Goal: Task Accomplishment & Management: Use online tool/utility

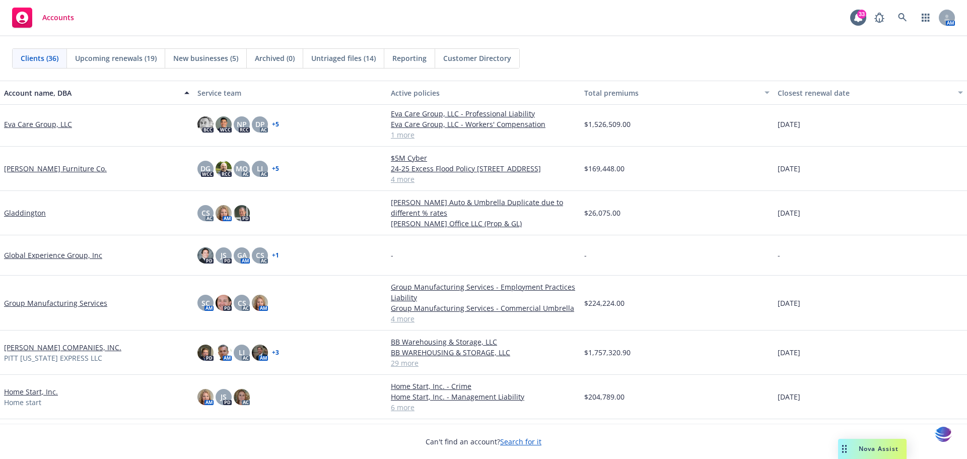
scroll to position [419, 0]
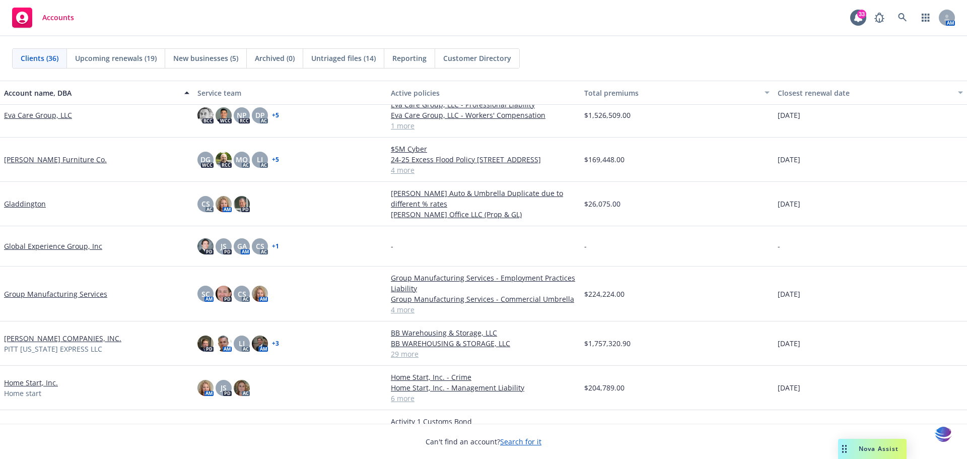
click at [19, 341] on link "[PERSON_NAME] COMPANIES, INC." at bounding box center [62, 338] width 117 height 11
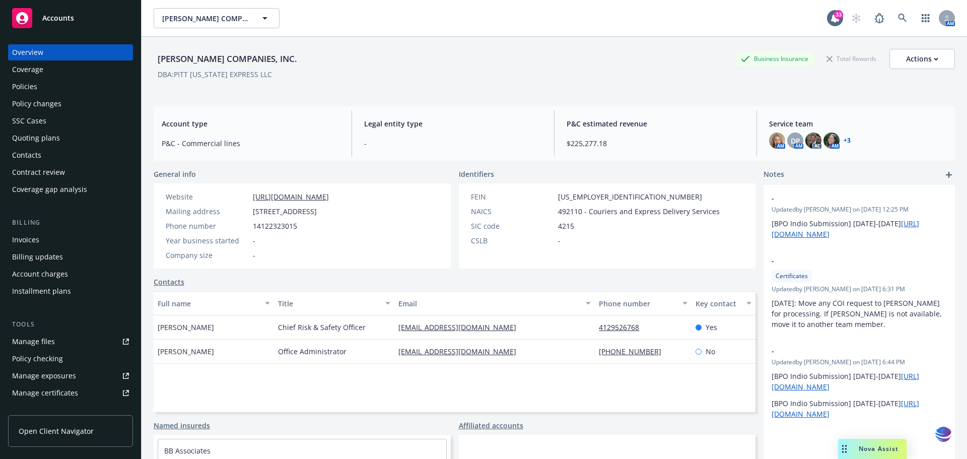
click at [28, 89] on div "Policies" at bounding box center [24, 87] width 25 height 16
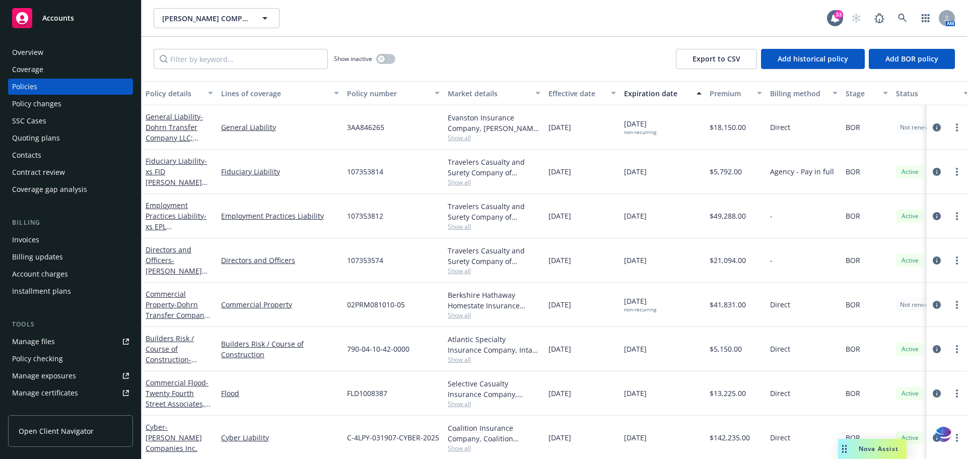
click at [45, 140] on div "Quoting plans" at bounding box center [36, 138] width 48 height 16
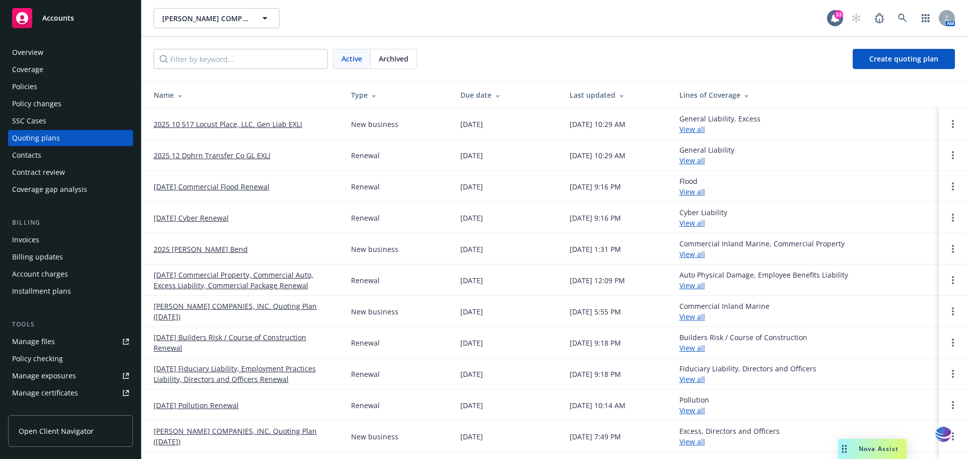
click at [196, 408] on link "09/20/25 Pollution Renewal" at bounding box center [196, 405] width 85 height 11
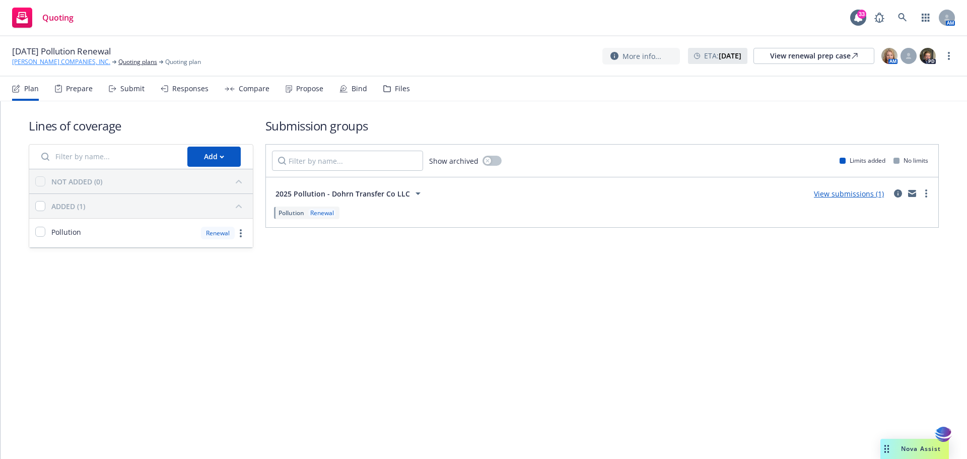
click at [55, 60] on link "[PERSON_NAME] COMPANIES, INC." at bounding box center [61, 61] width 98 height 9
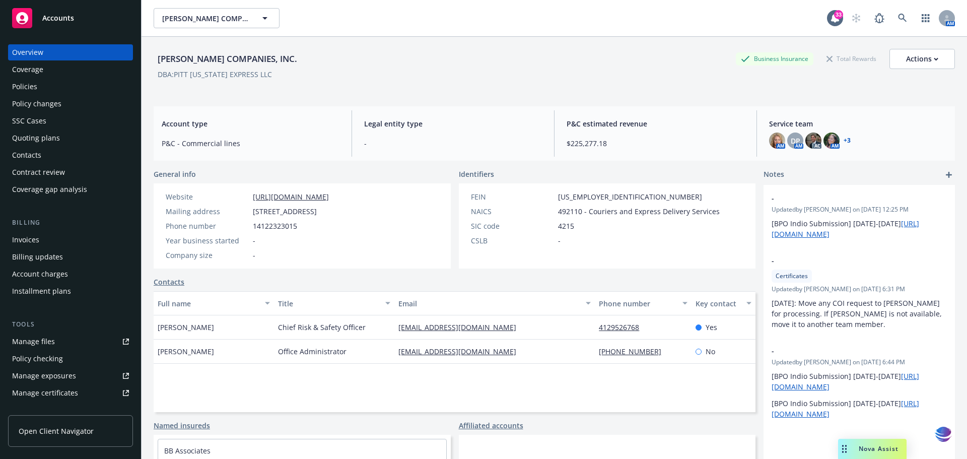
click at [30, 341] on div "Manage files" at bounding box center [33, 341] width 43 height 16
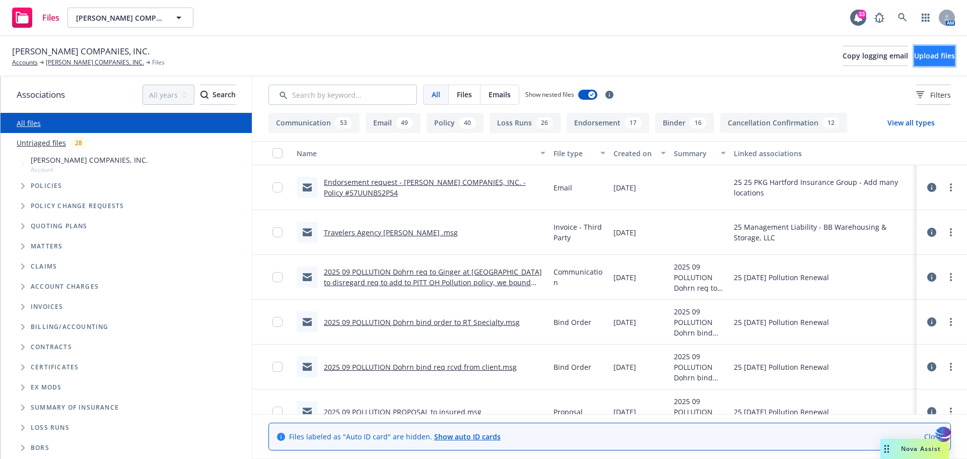
click at [914, 59] on button "Upload files" at bounding box center [934, 56] width 41 height 20
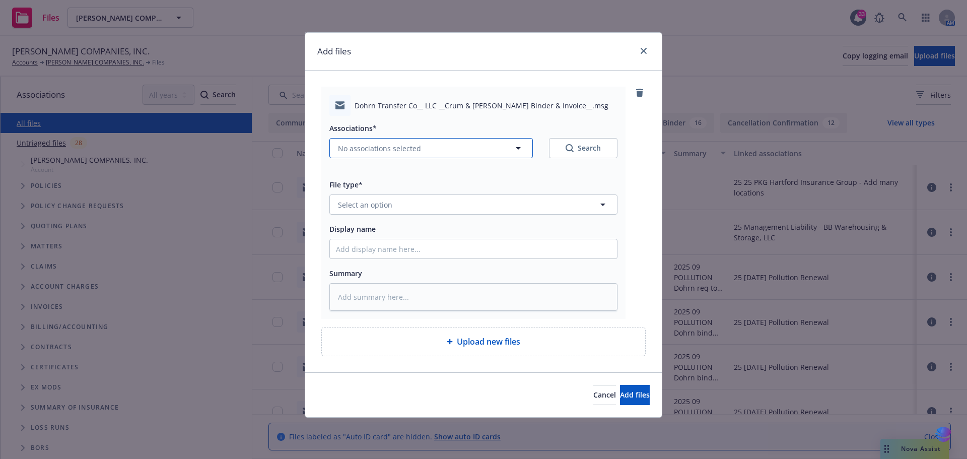
click at [518, 151] on icon "button" at bounding box center [518, 148] width 12 height 12
type textarea "x"
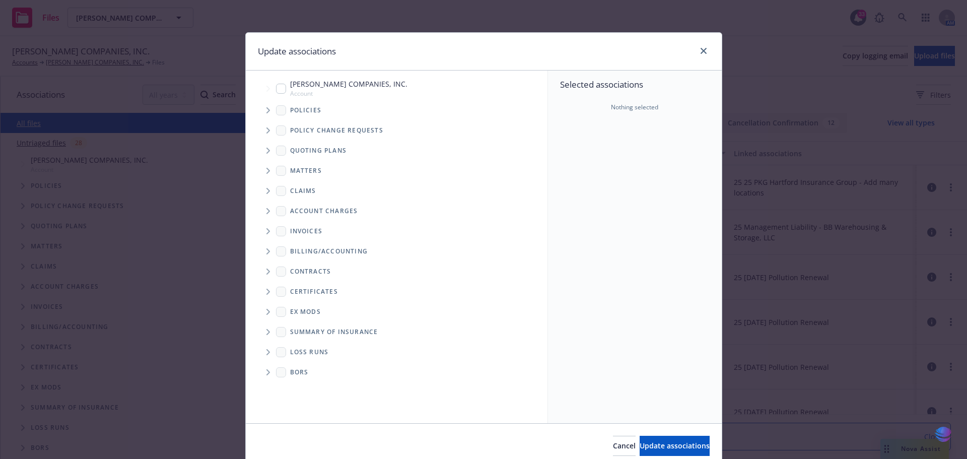
click at [266, 150] on icon "Tree Example" at bounding box center [268, 151] width 4 height 6
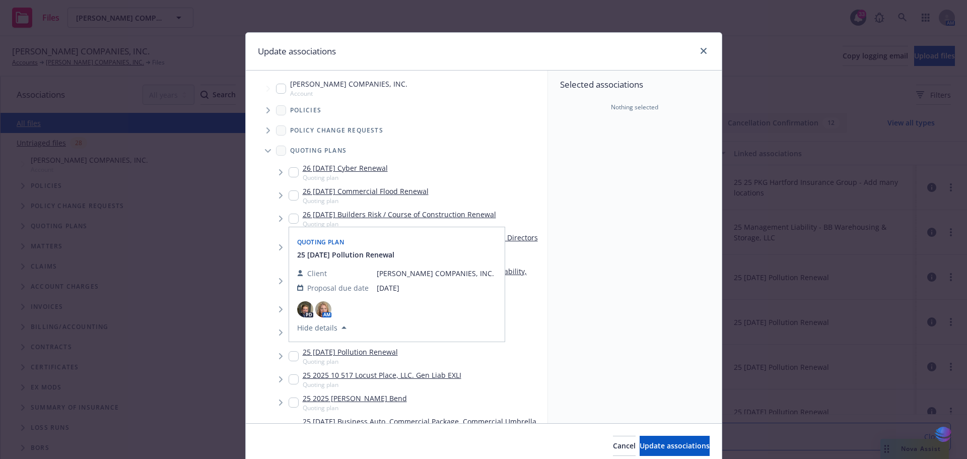
click at [290, 358] on input "Tree Example" at bounding box center [294, 356] width 10 height 10
checkbox input "true"
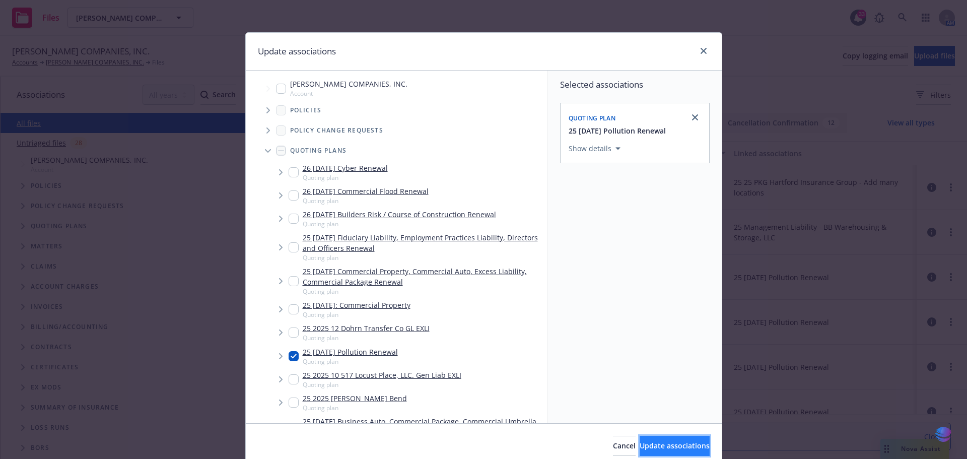
click at [640, 441] on span "Update associations" at bounding box center [675, 446] width 70 height 10
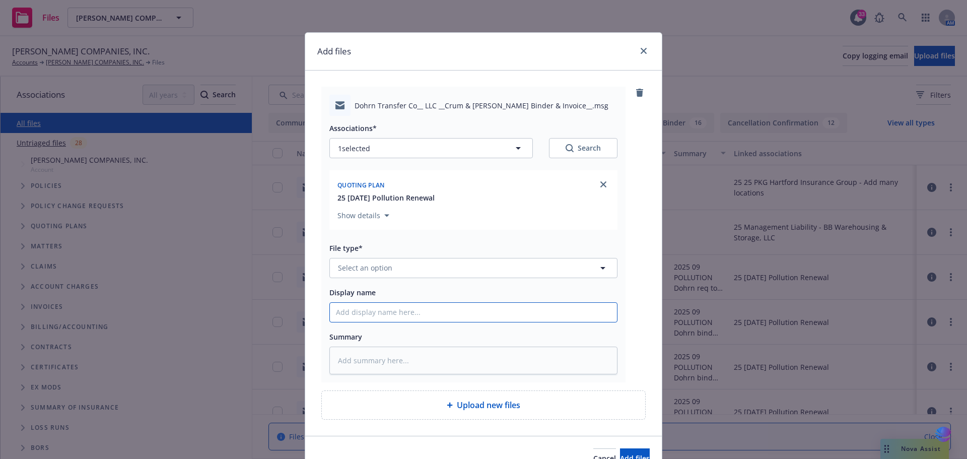
click at [347, 309] on input "Display name" at bounding box center [473, 312] width 287 height 19
type textarea "x"
type input "2"
type textarea "x"
type input "20"
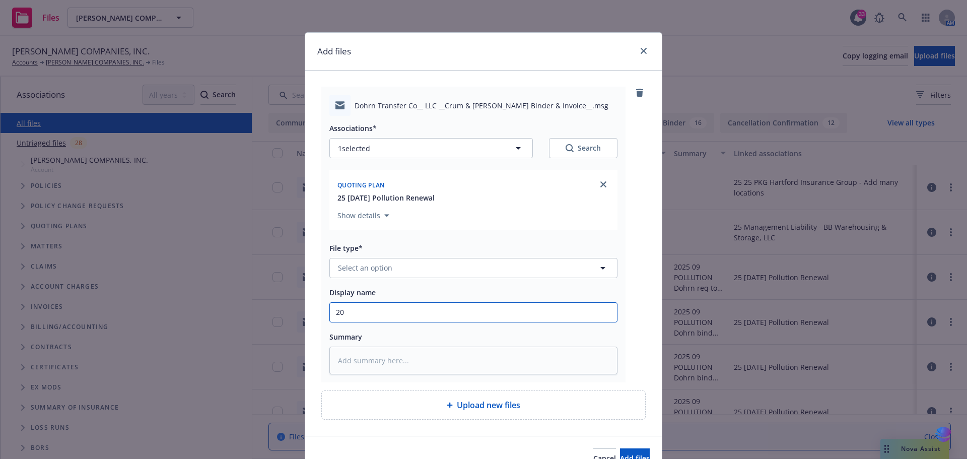
type textarea "x"
type input "202"
type textarea "x"
type input "2025"
type textarea "x"
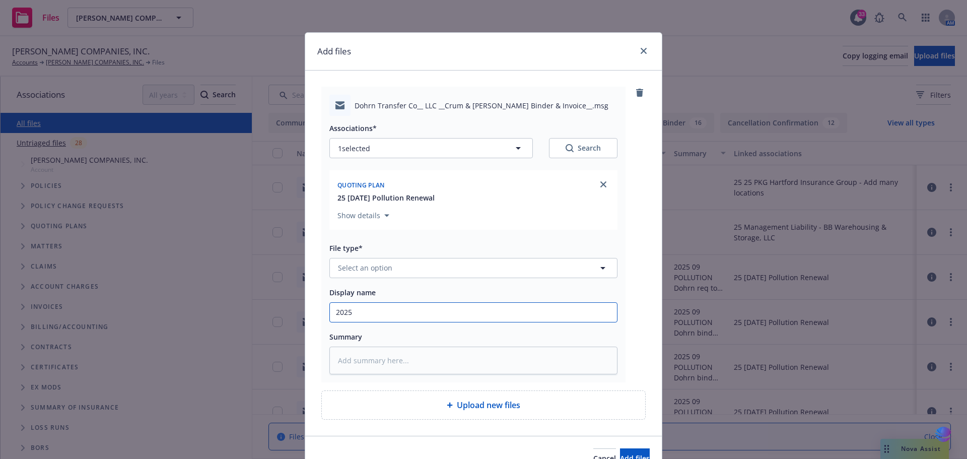
type input "2025"
type textarea "x"
type input "2025 0"
type textarea "x"
type input "2025 09"
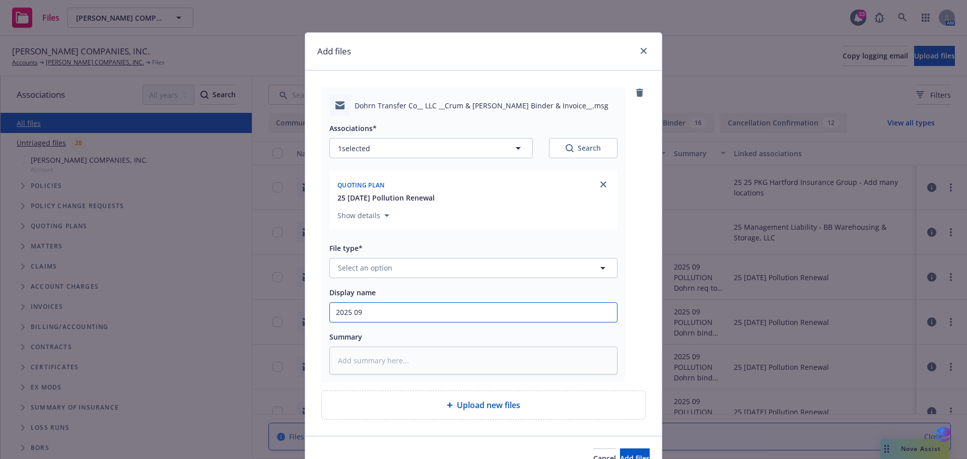
type textarea "x"
type input "2025 09"
type textarea "x"
type input "2025 09 P"
type textarea "x"
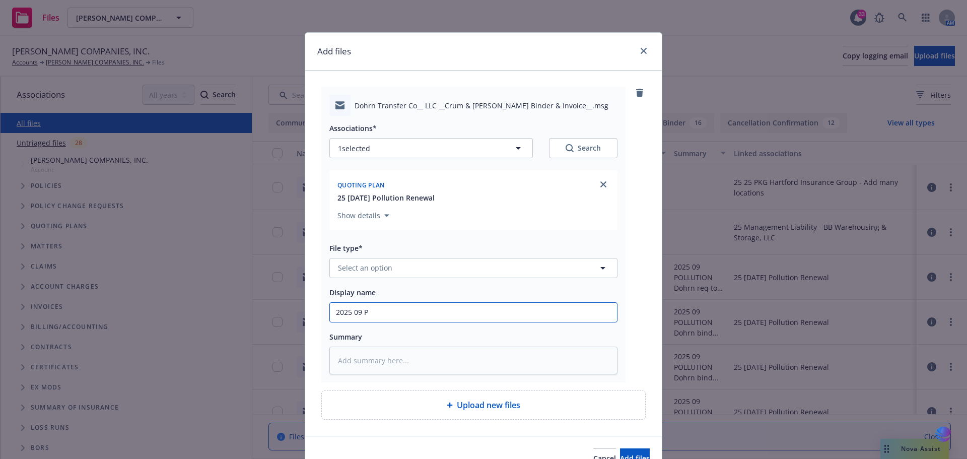
type input "2025 09 PO"
type textarea "x"
type input "2025 09 POL"
type textarea "x"
type input "2025 09 POLL"
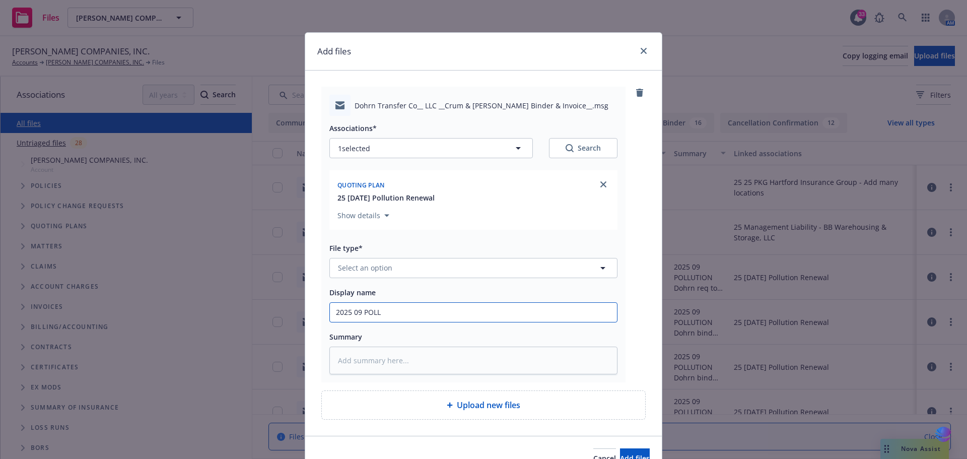
type textarea "x"
type input "2025 09 POLL"
type textarea "x"
type input "2025 09 POLL B"
type textarea "x"
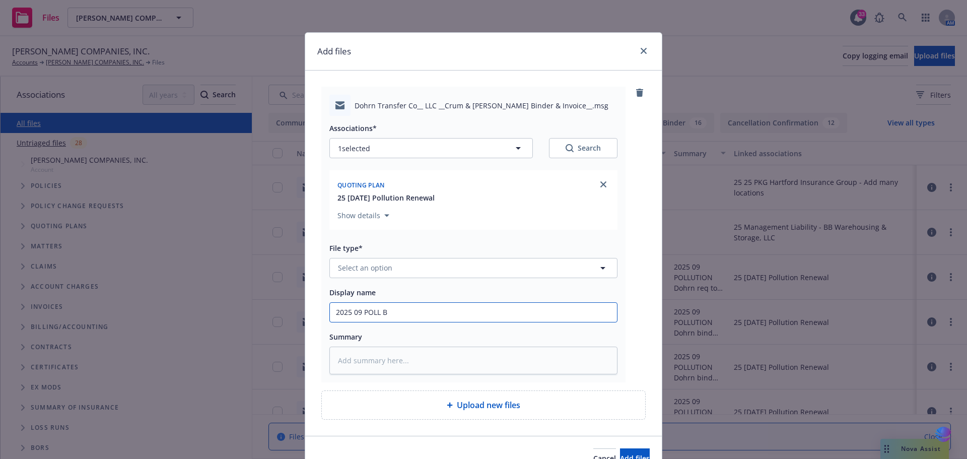
type input "2025 09 POLL Bi"
type textarea "x"
type input "2025 09 POLL Bin"
type textarea "x"
type input "2025 09 POLL Bind"
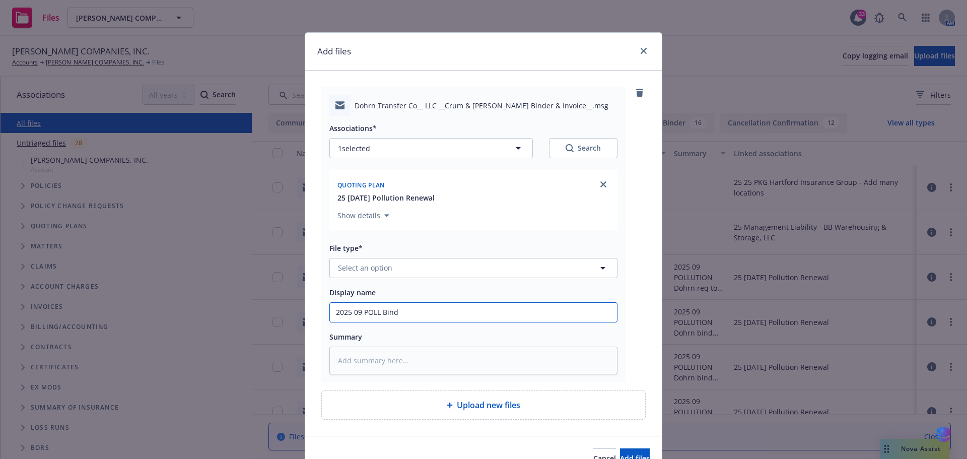
type textarea "x"
type input "2025 09 POLL Binde"
type textarea "x"
type input "2025 09 POLL Binder"
type textarea "x"
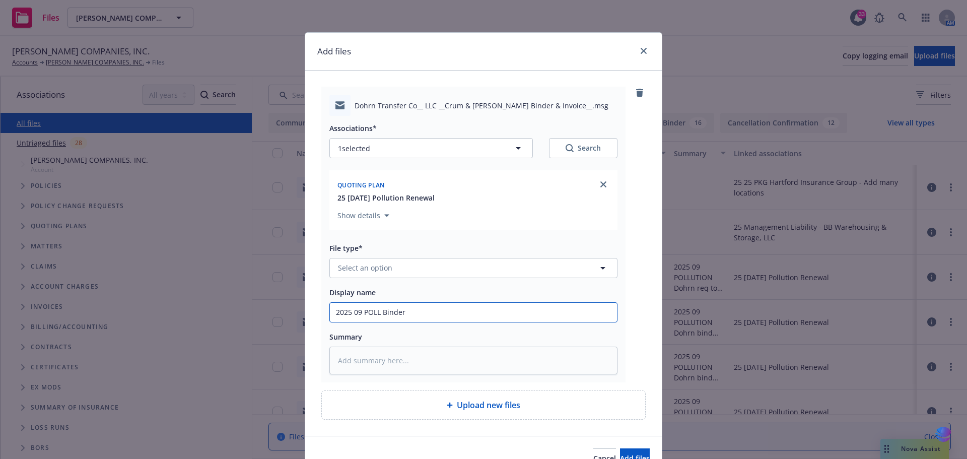
type input "2025 09 POLL Binder"
type textarea "x"
type input "2025 09 POLL Binder f"
type textarea "x"
type input "2025 09 POLL Binder fr"
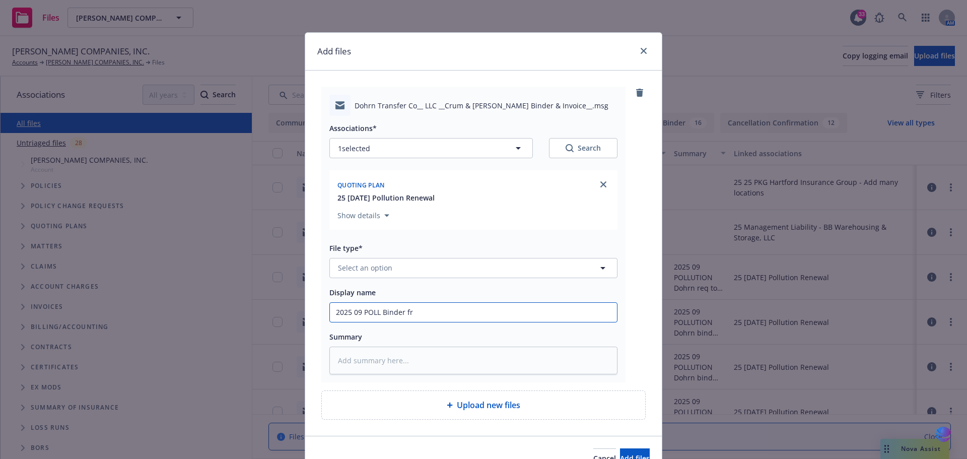
type textarea "x"
type input "2025 09 POLL Binder fro"
type textarea "x"
type input "2025 09 POLL Binder from"
type textarea "x"
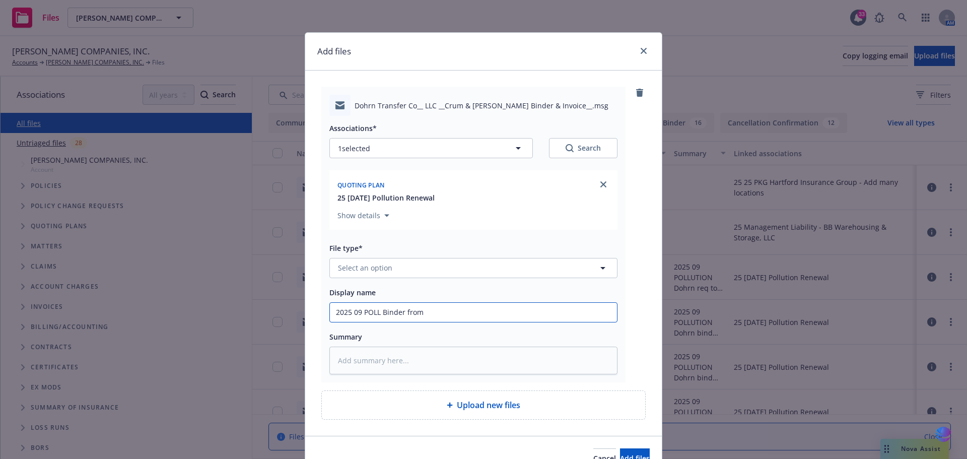
type input "2025 09 POLL Binder from"
type textarea "x"
type input "2025 09 POLL Binder from R"
type textarea "x"
type input "2025 09 POLL Binder from RT"
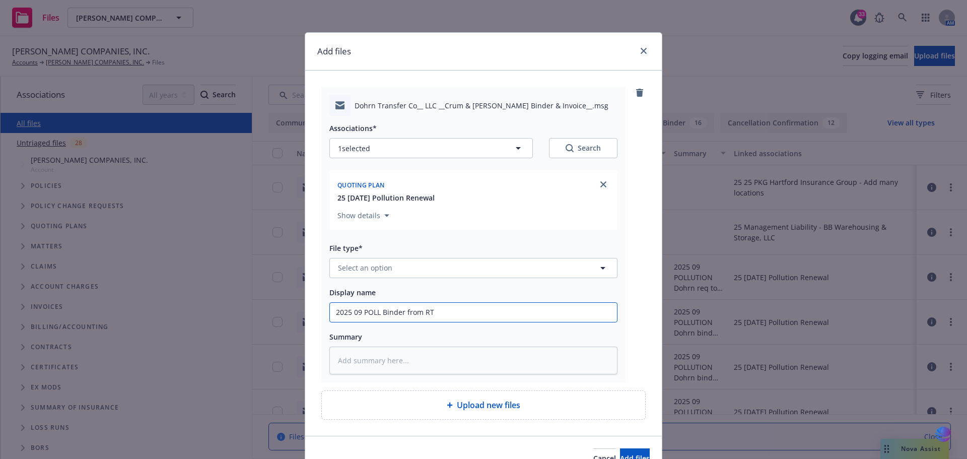
type textarea "x"
type input "2025 09 POLL Binder from RT"
type textarea "x"
type input "2025 09 POLL Binder from RT f"
type textarea "x"
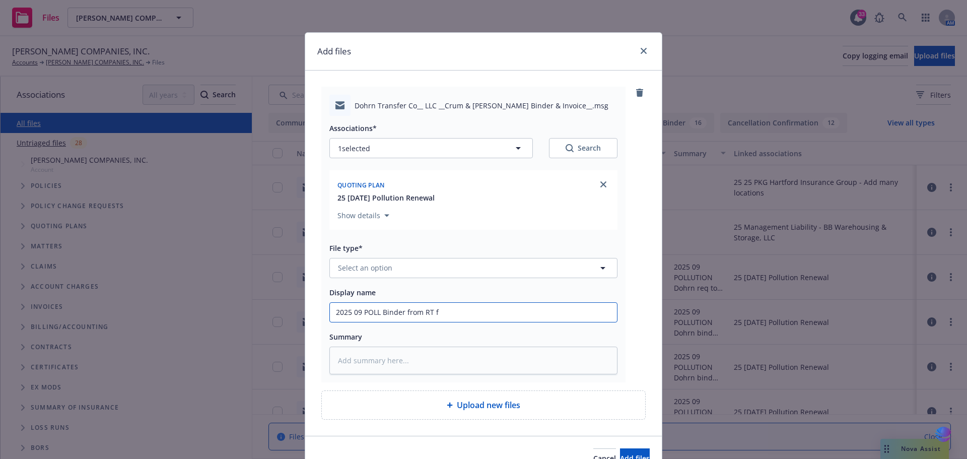
type input "2025 09 POLL Binder from RT fo"
type textarea "x"
type input "2025 09 POLL Binder from RT for"
type textarea "x"
type input "2025 09 POLL Binder from RT for"
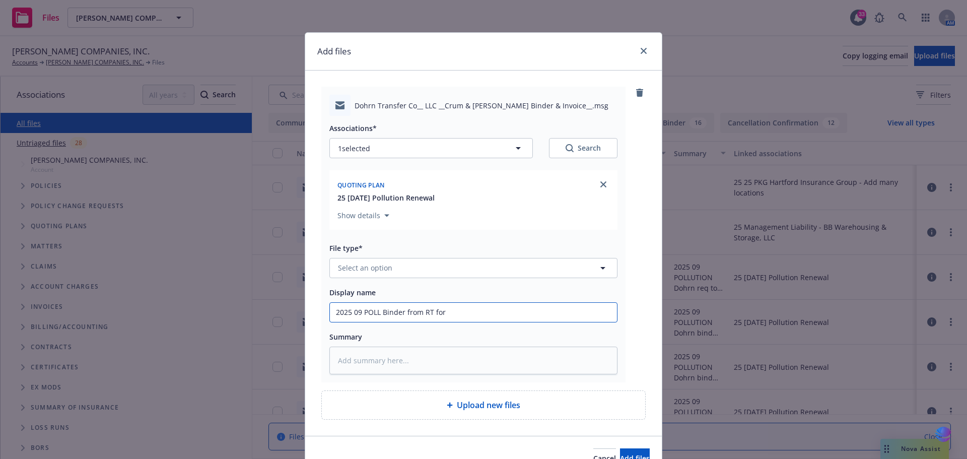
type textarea "x"
type input "2025 09 POLL Binder from RT for D"
type textarea "x"
type input "2025 09 POLL Binder from RT for Do"
type textarea "x"
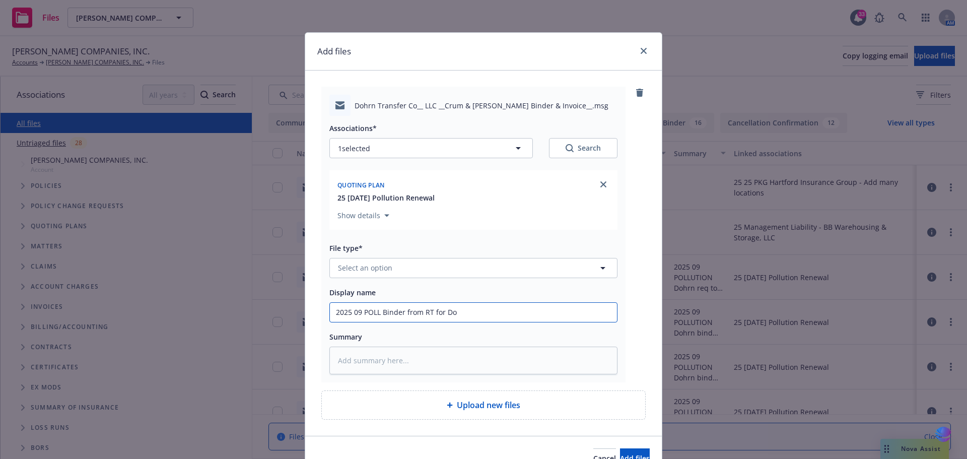
type input "2025 09 POLL Binder from RT for Dor"
type textarea "x"
type input "2025 09 POLL Binder from RT for Do"
type textarea "x"
type input "2025 09 POLL Binder from RT for Doh"
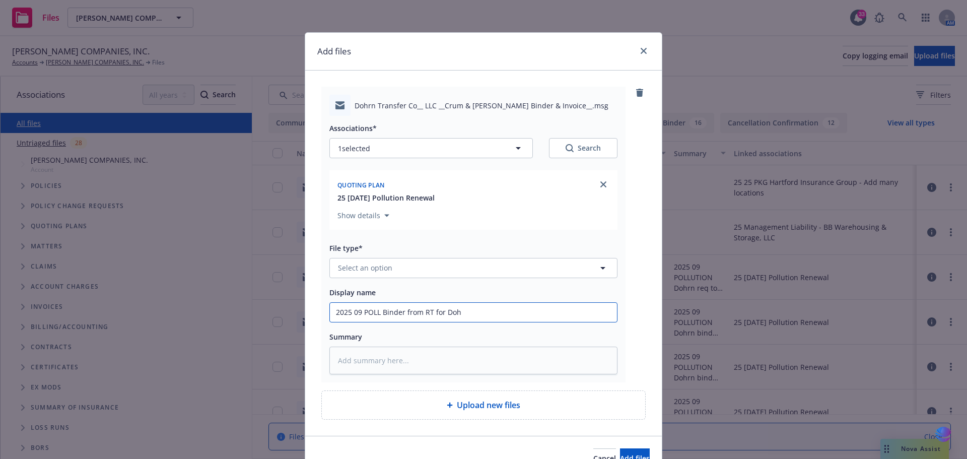
type textarea "x"
type input "2025 09 POLL Binder from RT for Dohr"
type textarea "x"
type input "2025 09 POLL Binder from RT for Dohrn"
type textarea "x"
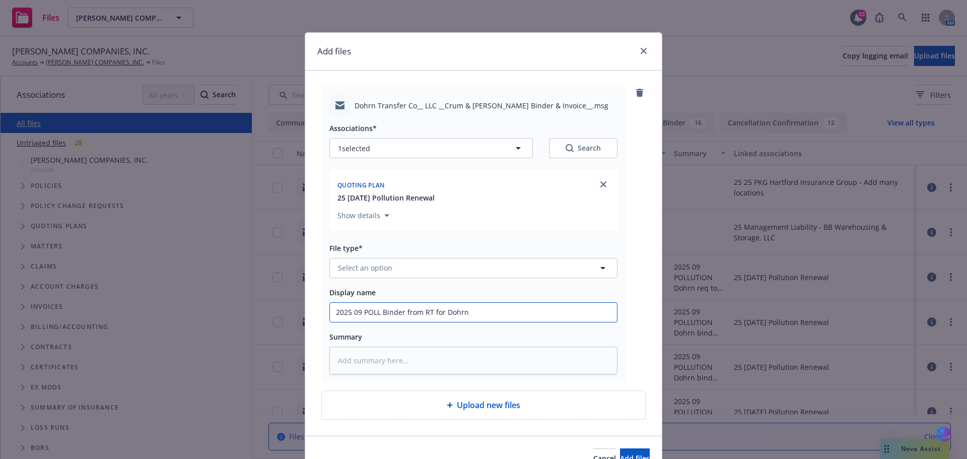
type input "2025 09 POLL Binder from RT for Dohrn"
type textarea "x"
type input "2025 09 POLL Binder from RT for Dohrn T"
type textarea "x"
type input "2025 09 POLL Binder from RT for Dohrn Tr"
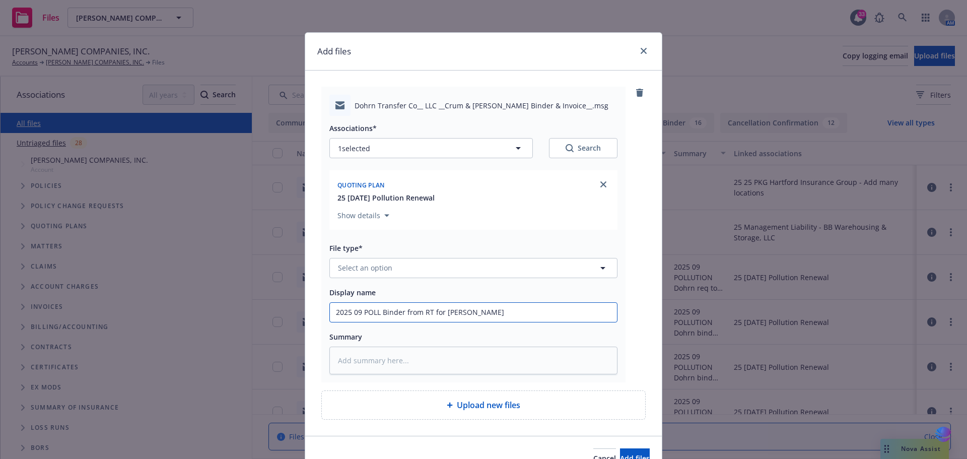
type textarea "x"
type input "2025 09 POLL Binder from RT for Dohrn Tra"
type textarea "x"
type input "2025 09 POLL Binder from RT for Dohrn Tran"
type textarea "x"
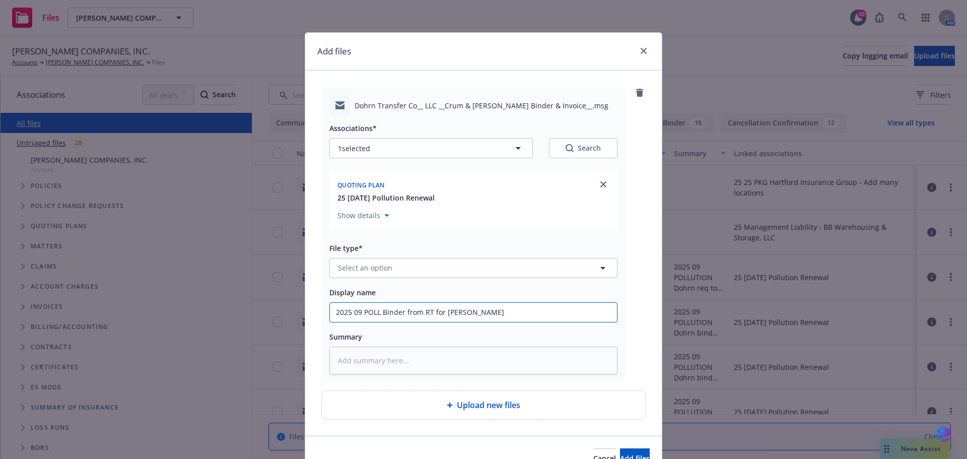
type input "2025 09 POLL Binder from RT for Dohrn Trans"
type textarea "x"
type input "2025 09 POLL Binder from RT for Dohrn Transf"
type textarea "x"
type input "2025 09 POLL Binder from RT for Dohrn Transfe"
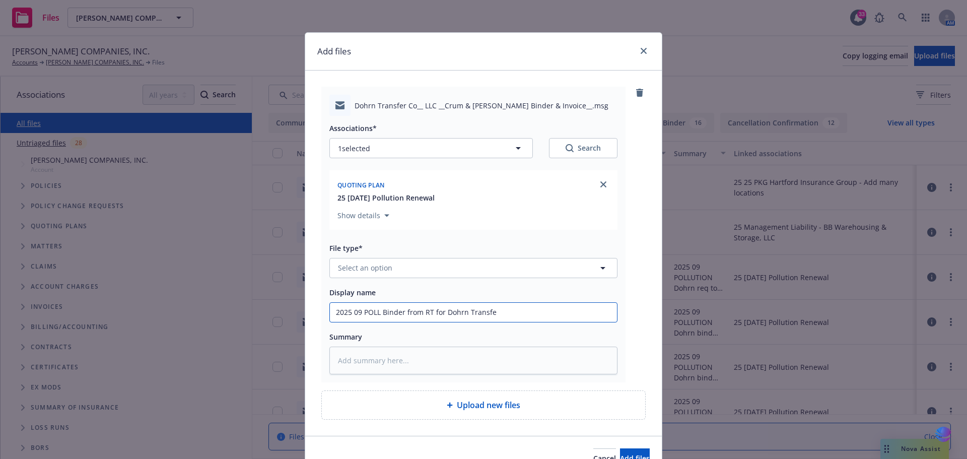
type textarea "x"
type input "2025 09 POLL Binder from RT for Dohrn Transfer"
type textarea "x"
type input "2025 09 POLL Binder from RT for Dohrn Transfer"
type textarea "x"
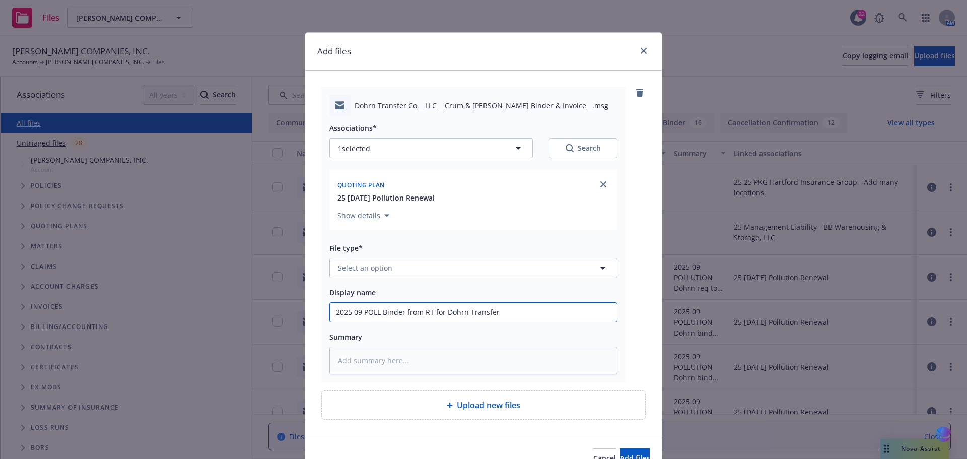
type input "2025 09 POLL Binder from RT for Dohrn Transfer T"
type textarea "x"
type input "2025 09 POLL Binder from RT for Dohrn Transfer"
type textarea "x"
type input "2025 09 POLL Binder from RT for Dohrn Transfer S"
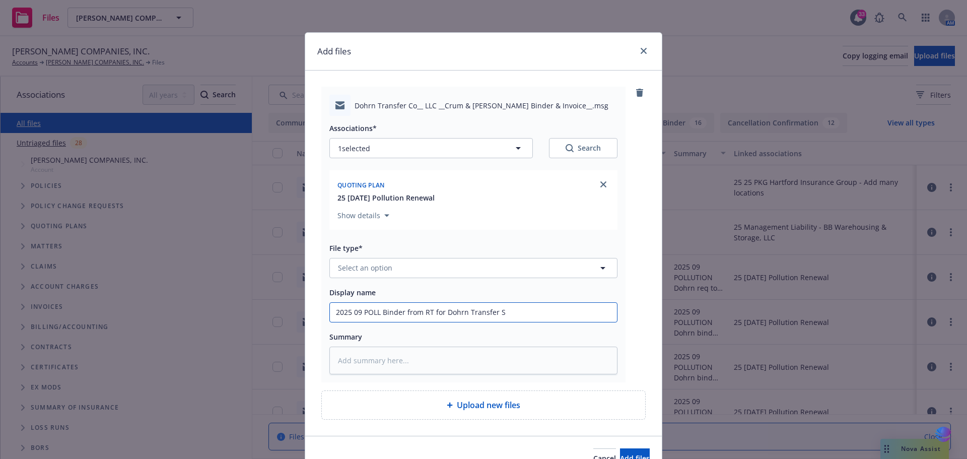
type textarea "x"
type input "2025 09 POLL Binder from RT for Dohrn Transfer St"
type textarea "x"
type input "2025 09 POLL Binder from RT for Dohrn Transfer Sto"
type textarea "x"
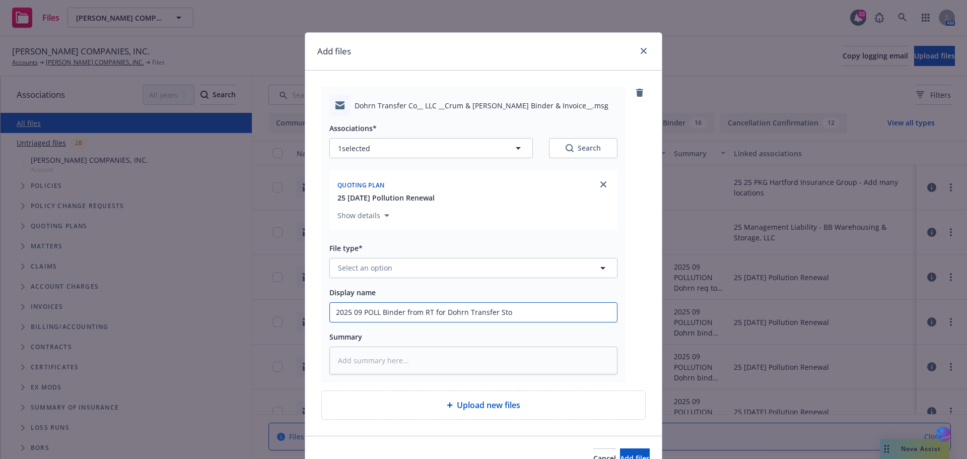
type input "2025 09 POLL Binder from RT for Dohrn Transfer Stor"
type textarea "x"
type input "2025 09 POLL Binder from RT for Dohrn Transfer Stora"
type textarea "x"
type input "2025 09 POLL Binder from RT for Dohrn Transfer Storag"
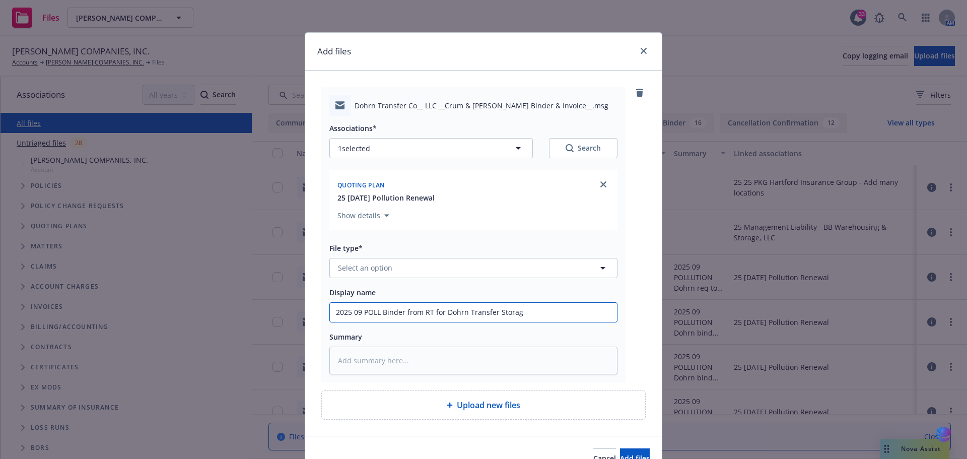
type textarea "x"
type input "2025 09 POLL Binder from RT for Dohrn Transfer Storage"
type textarea "x"
type input "2025 09 POLL Binder from RT for Dohrn Transfer Storage"
type textarea "x"
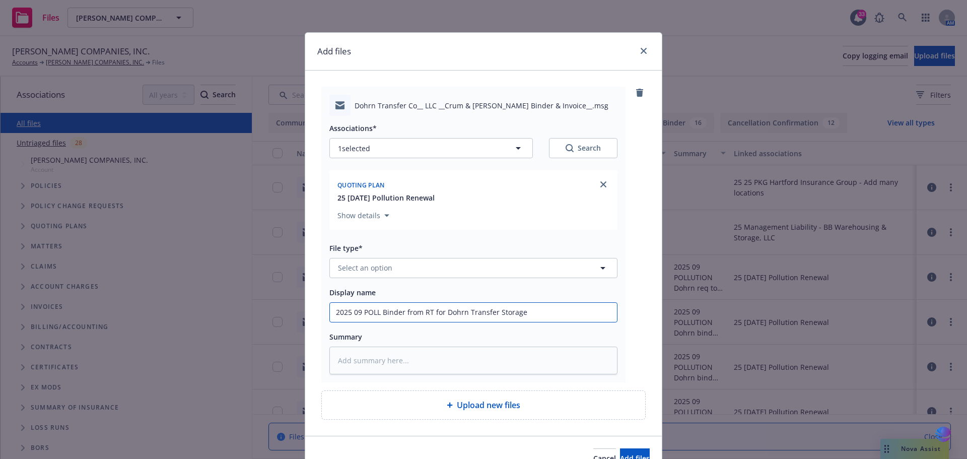
type input "2025 09 POLL Binder from RT for Dohrn Transfer Storage T"
type textarea "x"
type input "2025 09 POLL Binder from RT for Dohrn Transfer Storage Ta"
type textarea "x"
type input "2025 09 POLL Binder from RT for Dohrn Transfer Storage Tan"
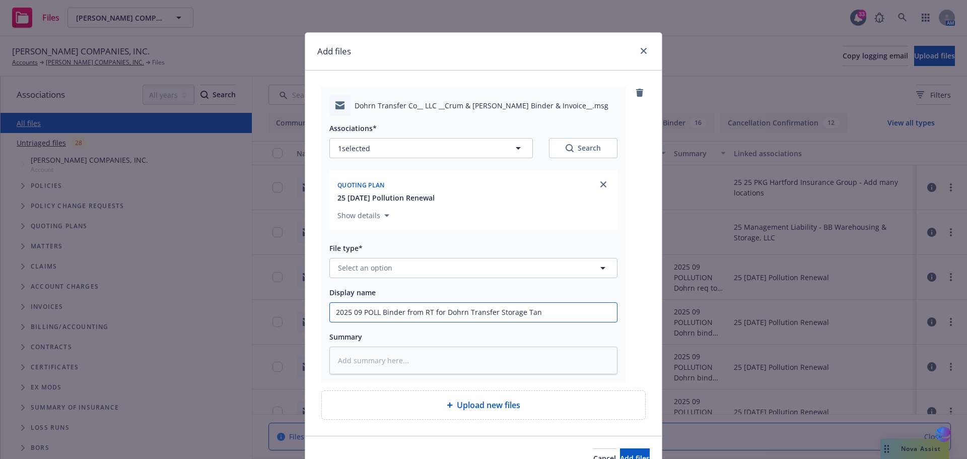
type textarea "x"
type input "2025 09 POLL Binder from RT for Dohrn Transfer Storage Tank"
type textarea "x"
drag, startPoint x: 328, startPoint y: 314, endPoint x: 555, endPoint y: 317, distance: 227.2
click at [555, 317] on input "2025 09 POLL Binder from RT for Dohrn Transfer Storage Tanks" at bounding box center [473, 312] width 287 height 19
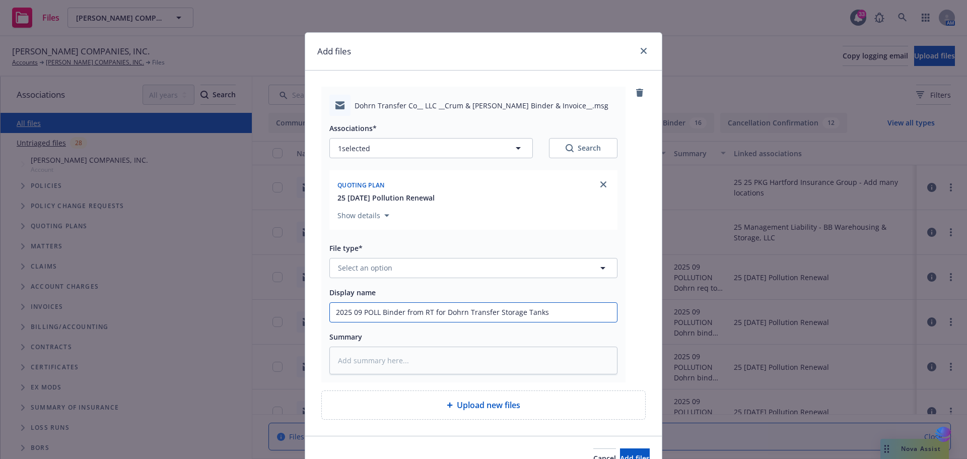
type input "2025 09 POLL Binder from RT for Dohrn Transfer Storage Tanks"
click at [386, 363] on textarea at bounding box center [473, 361] width 288 height 28
paste textarea "2025 09 POLL Binder from RT for Dohrn Transfer Storage Tanks"
type textarea "x"
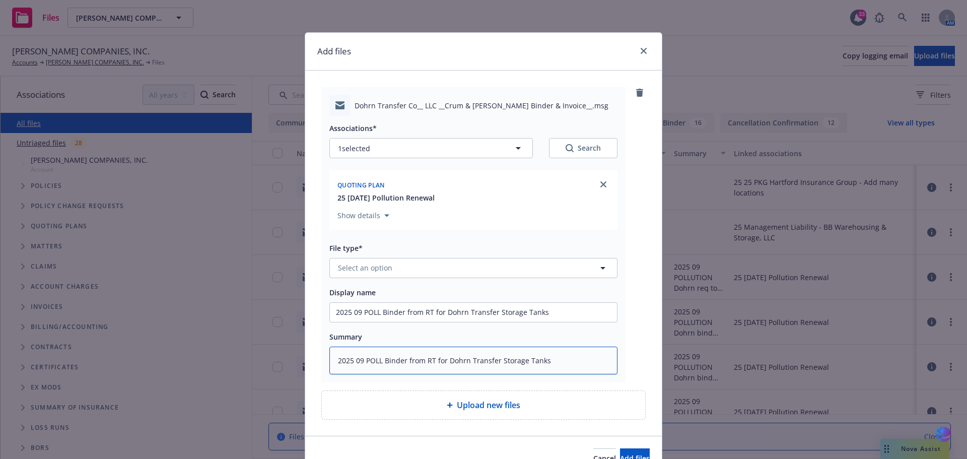
type textarea "2025 09 POLL Binder from RT for Dohrn Transfer Storage Tanks"
click at [602, 267] on icon "button" at bounding box center [603, 268] width 12 height 12
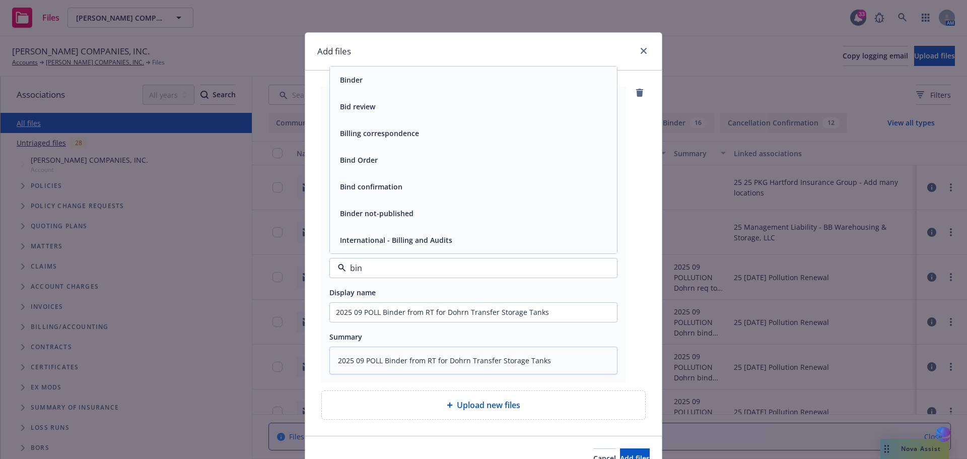
type input "bind"
click at [353, 157] on span "Binder" at bounding box center [351, 160] width 23 height 11
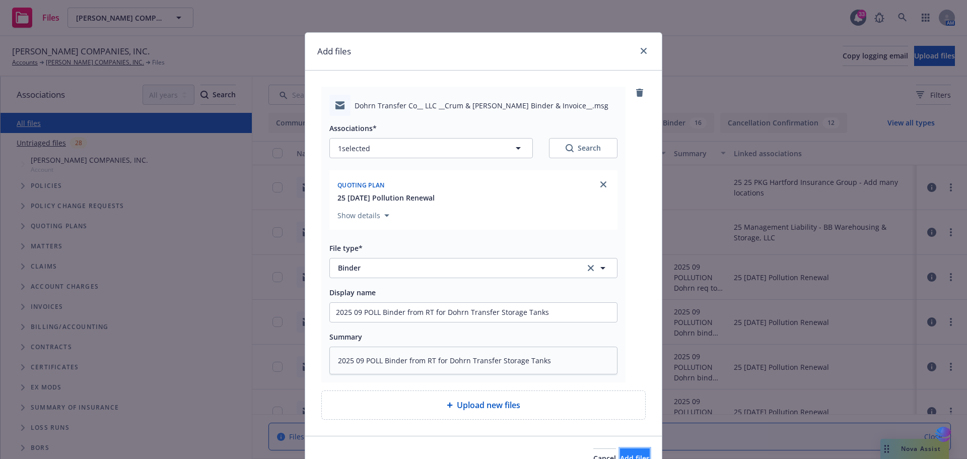
click at [627, 454] on span "Add files" at bounding box center [635, 458] width 30 height 10
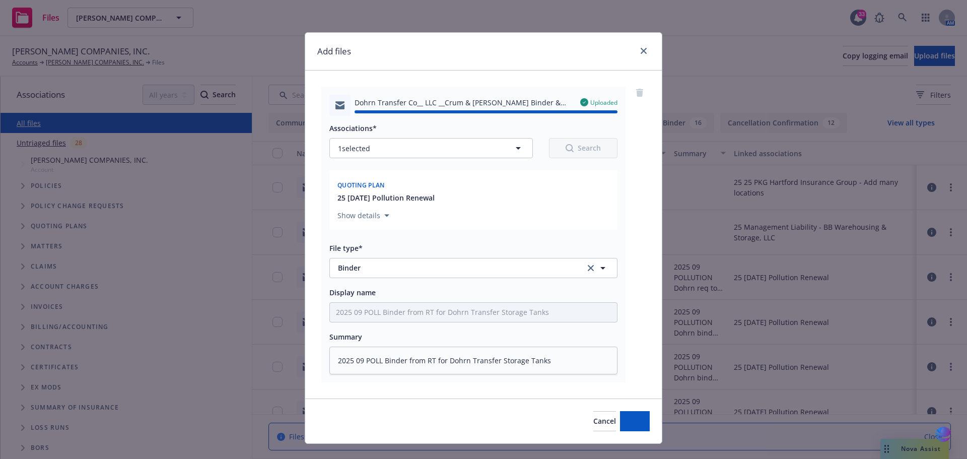
type textarea "x"
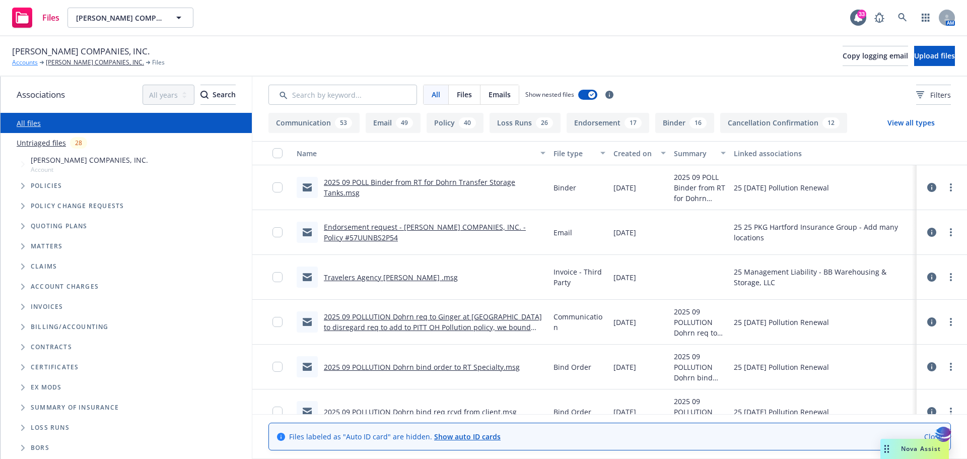
click at [21, 64] on link "Accounts" at bounding box center [25, 62] width 26 height 9
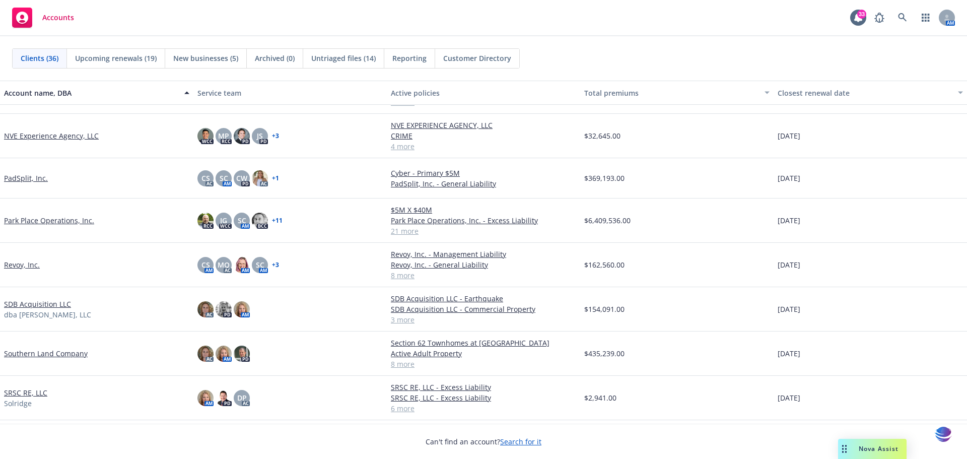
scroll to position [857, 0]
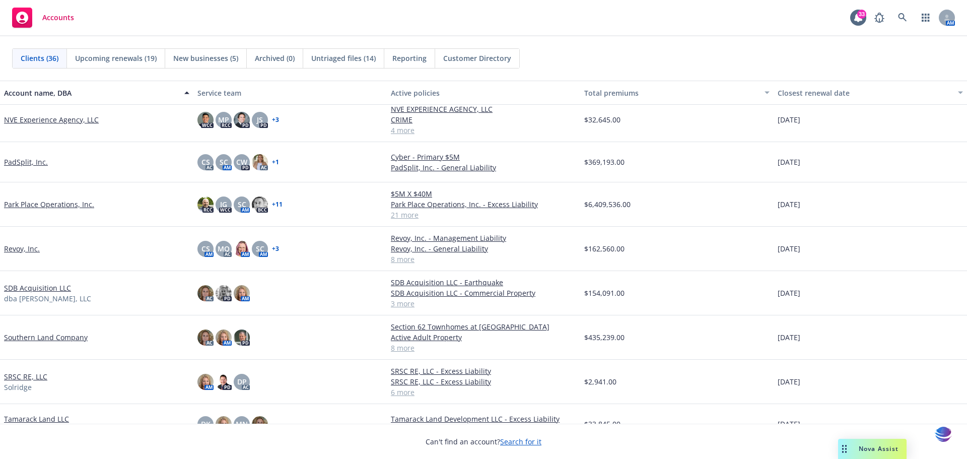
click at [27, 377] on link "SRSC RE, LLC" at bounding box center [25, 376] width 43 height 11
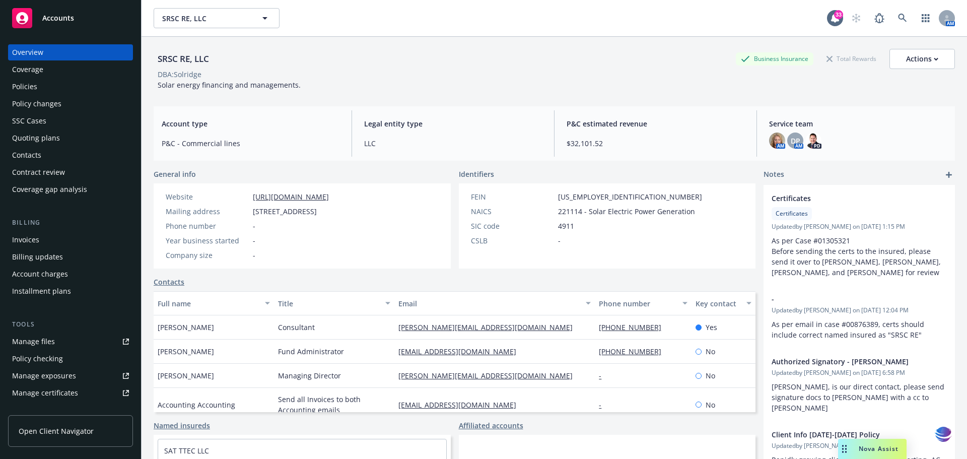
click at [34, 88] on div "Policies" at bounding box center [24, 87] width 25 height 16
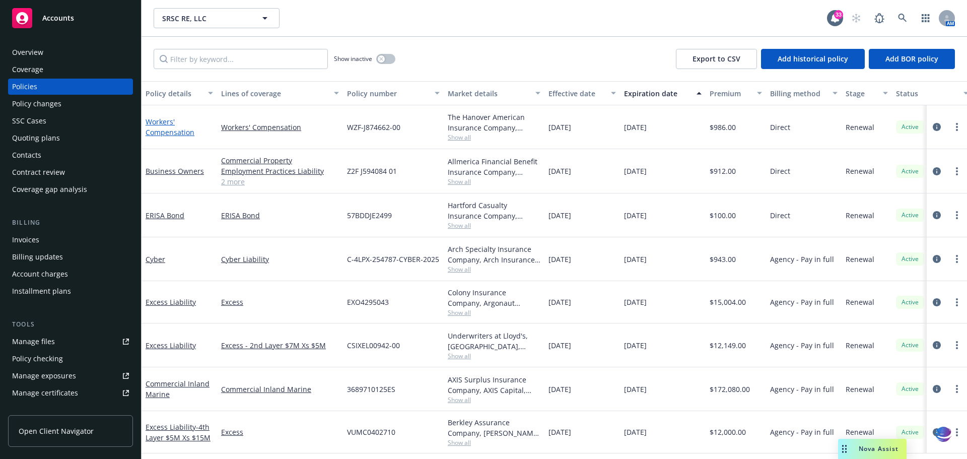
click at [161, 123] on link "Workers' Compensation" at bounding box center [170, 127] width 49 height 20
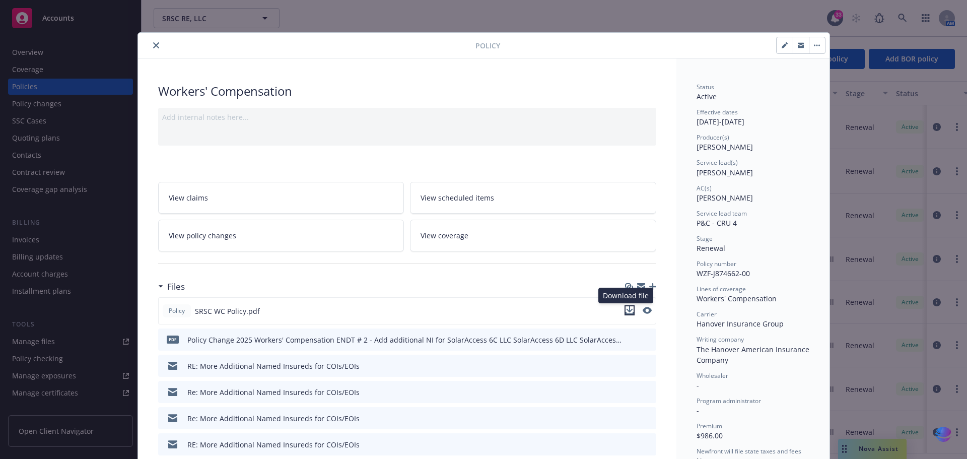
click at [627, 311] on icon "download file" at bounding box center [630, 310] width 8 height 8
click at [153, 43] on icon "close" at bounding box center [156, 45] width 6 height 6
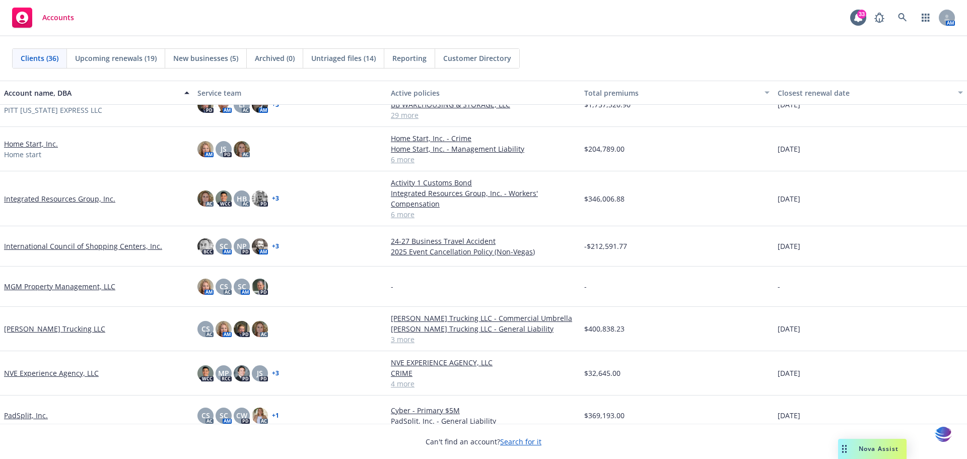
scroll to position [663, 0]
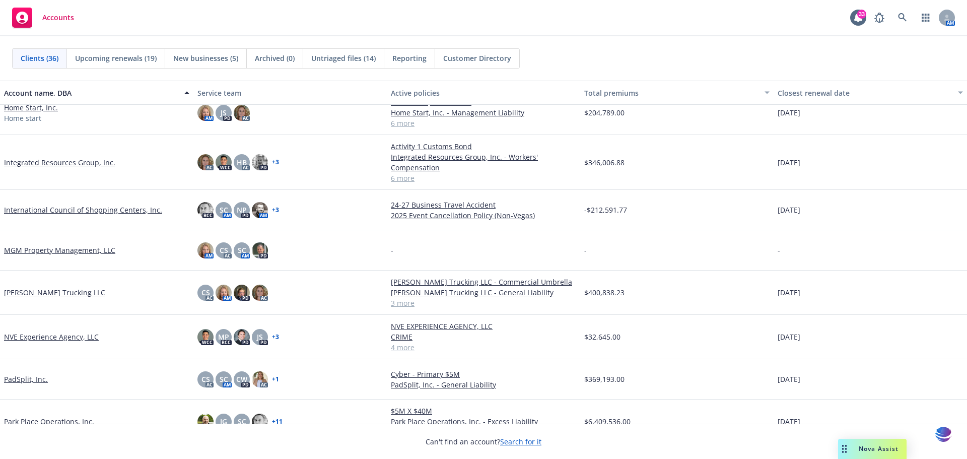
click at [49, 295] on link "[PERSON_NAME] Trucking LLC" at bounding box center [54, 292] width 101 height 11
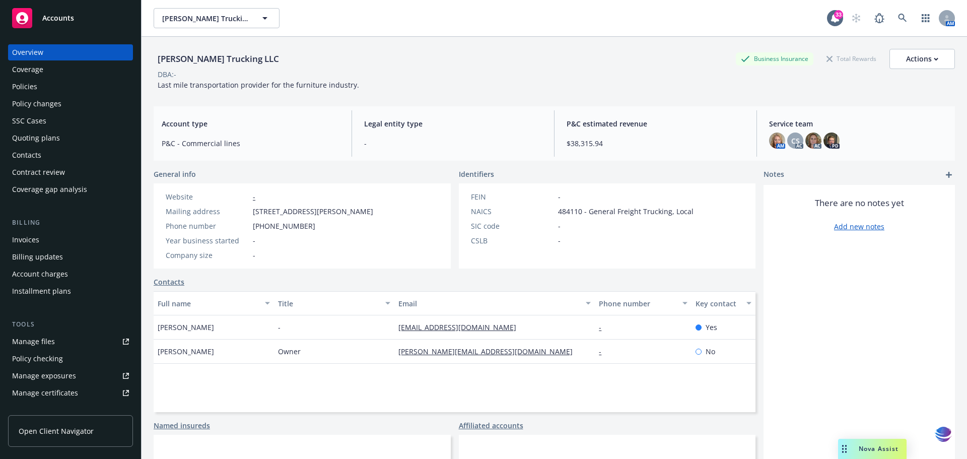
click at [32, 139] on div "Quoting plans" at bounding box center [36, 138] width 48 height 16
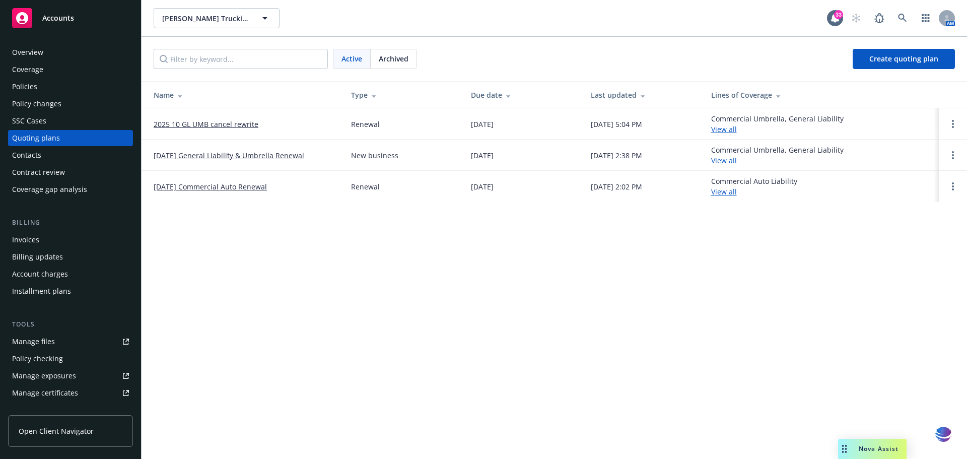
click at [181, 125] on link "2025 10 GL UMB cancel rewrite" at bounding box center [206, 124] width 105 height 11
click at [22, 341] on div "Manage files" at bounding box center [33, 341] width 43 height 16
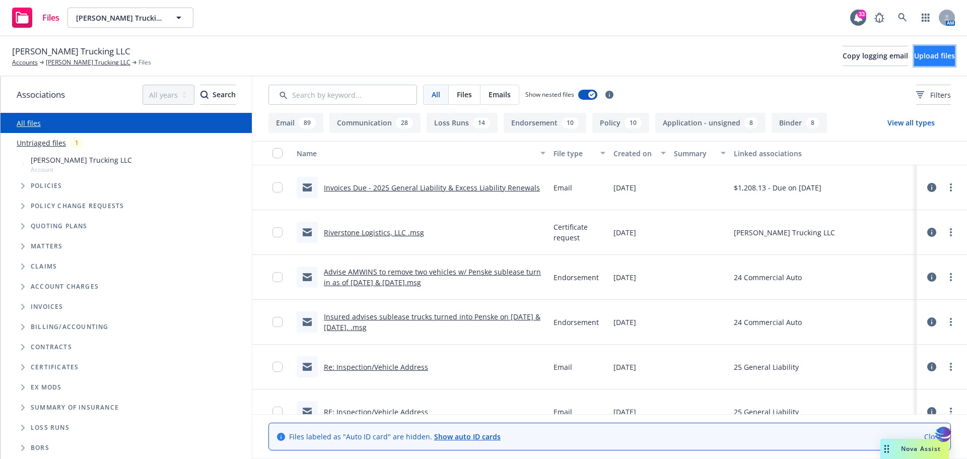
click at [921, 53] on span "Upload files" at bounding box center [934, 56] width 41 height 10
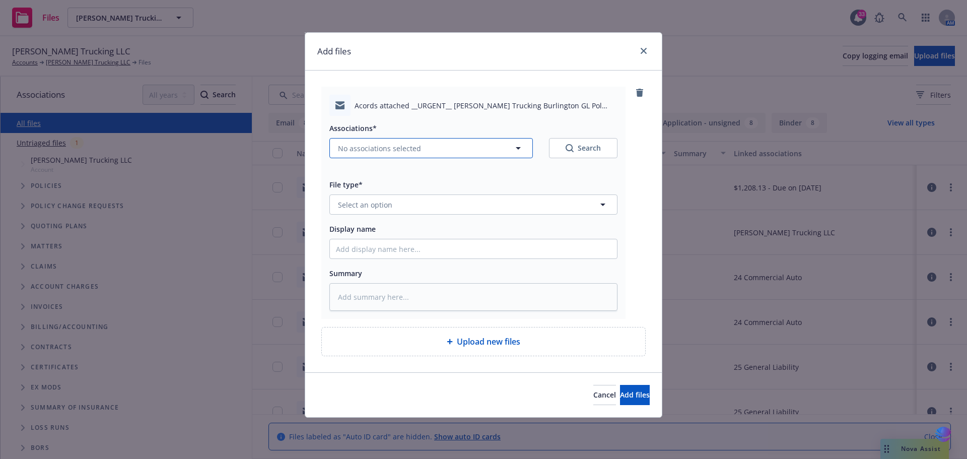
click at [517, 148] on icon "button" at bounding box center [518, 148] width 5 height 3
type textarea "x"
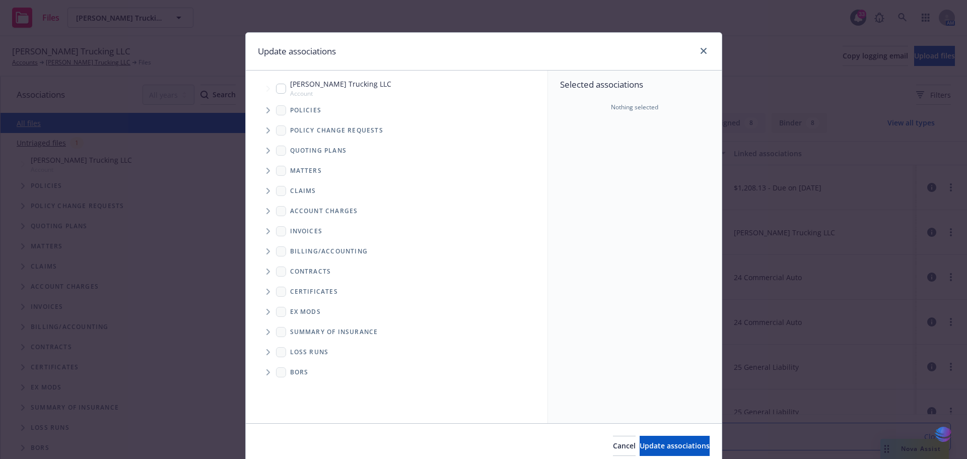
click at [266, 151] on icon "Tree Example" at bounding box center [268, 151] width 4 height 6
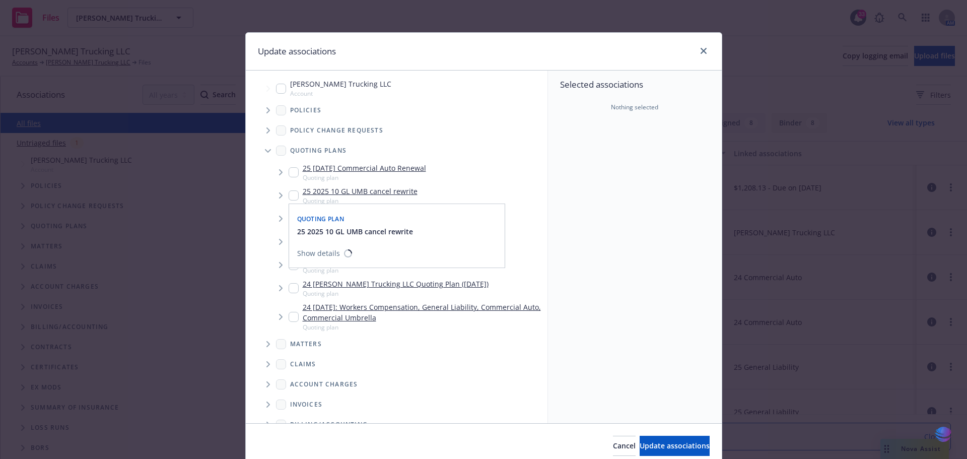
click at [293, 194] on input "Tree Example" at bounding box center [294, 195] width 10 height 10
checkbox input "true"
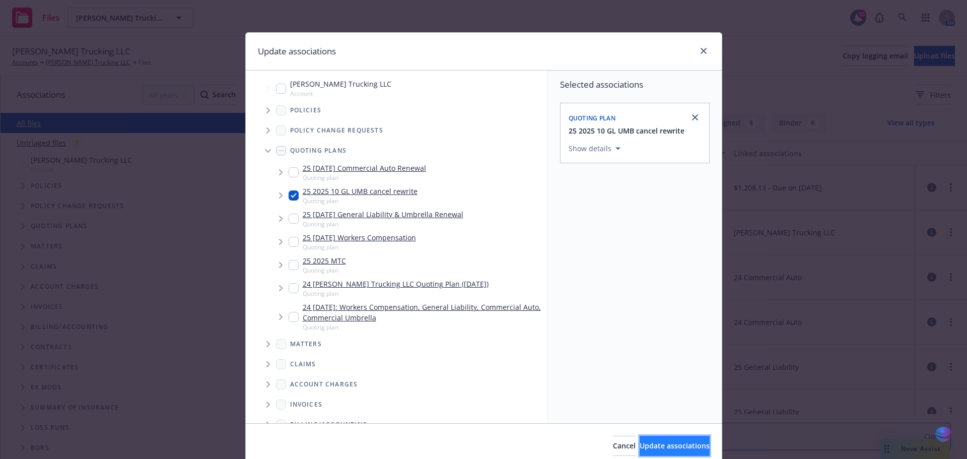
click at [640, 447] on span "Update associations" at bounding box center [675, 446] width 70 height 10
type textarea "x"
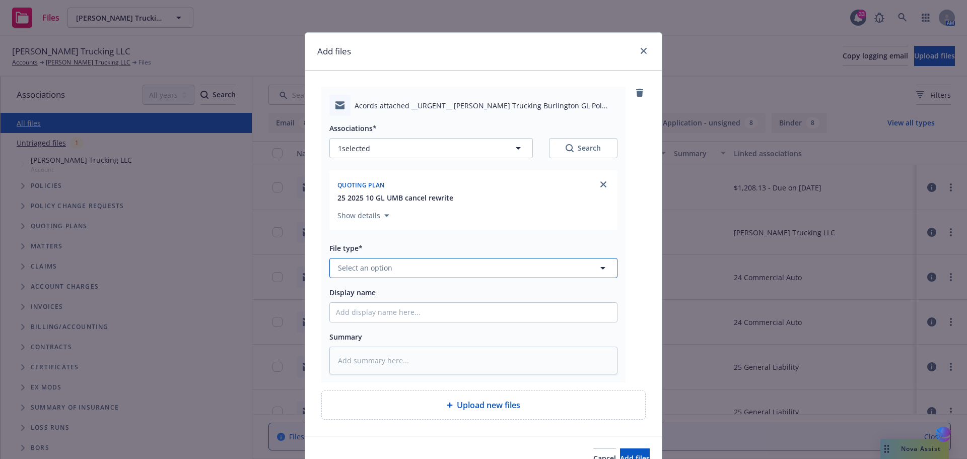
click at [597, 268] on icon "button" at bounding box center [603, 268] width 12 height 12
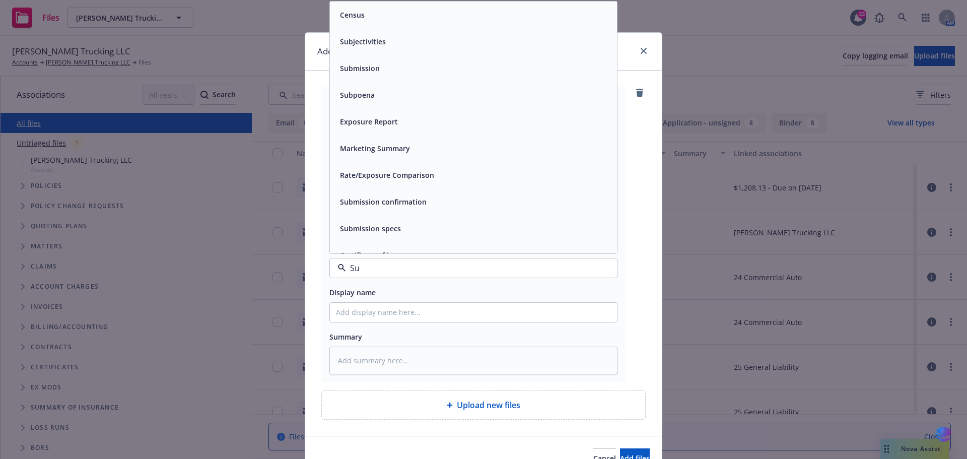
type input "Sub"
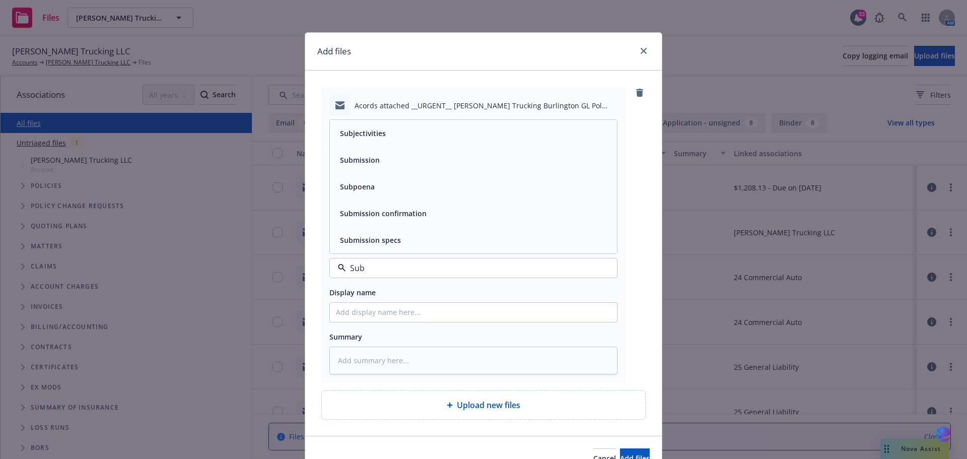
click at [436, 169] on div "Submission" at bounding box center [473, 160] width 287 height 27
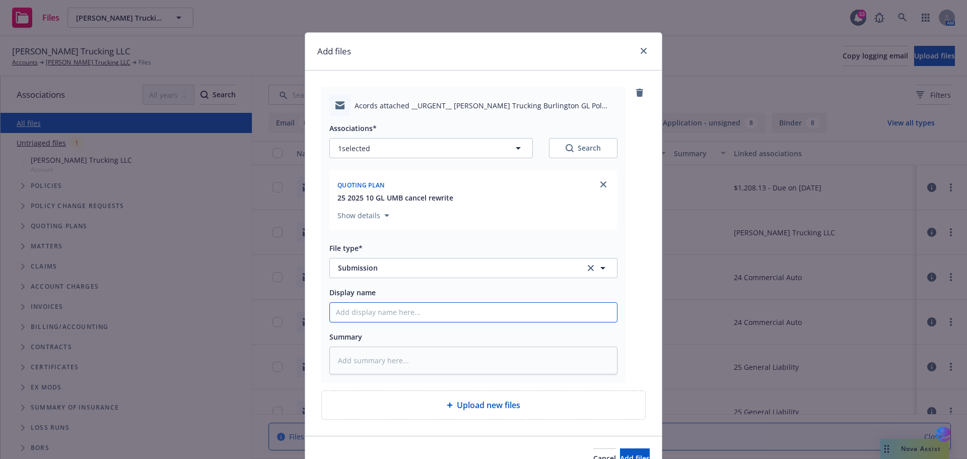
click at [379, 306] on input "Display name" at bounding box center [473, 312] width 287 height 19
type textarea "x"
type input "2"
type textarea "x"
type input "20"
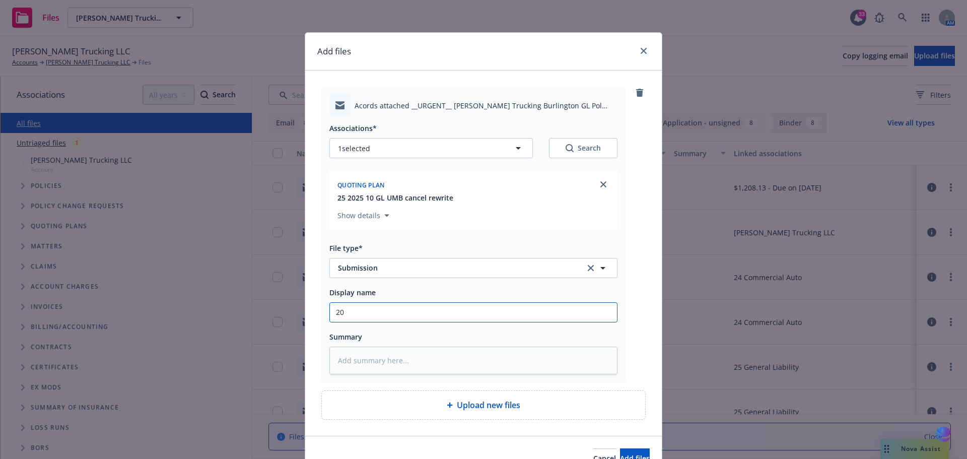
type textarea "x"
type input "202"
type textarea "x"
type input "2025"
type textarea "x"
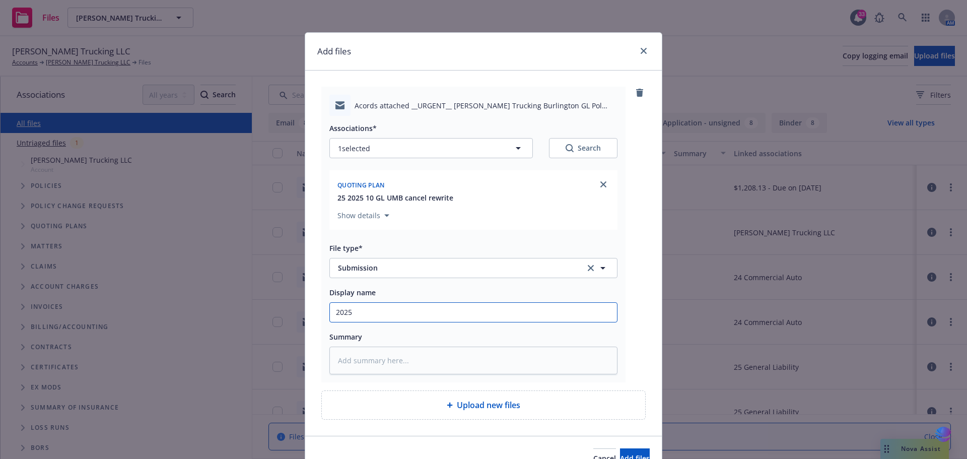
type input "2025"
type textarea "x"
type input "2025 1"
type textarea "x"
type input "2025 10"
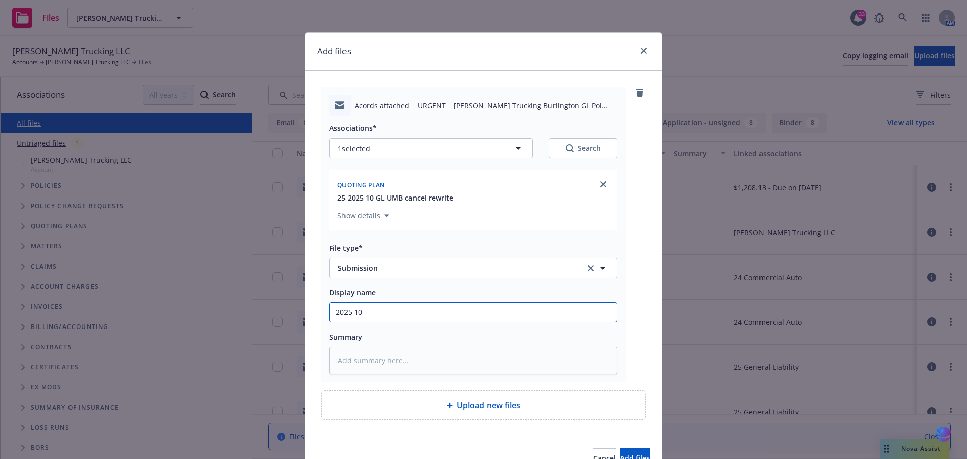
type textarea "x"
type input "2025 10"
type textarea "x"
type input "2025 10 G"
type textarea "x"
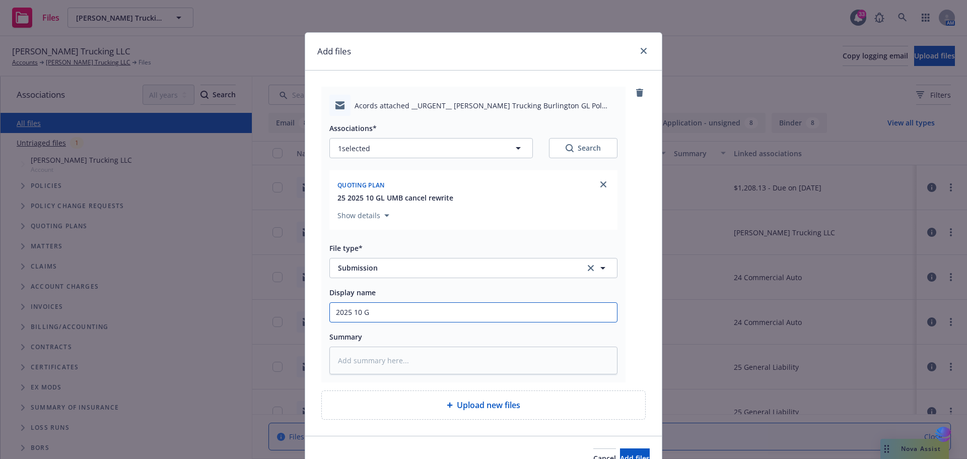
type input "2025 10 GL"
type textarea "x"
type input "2025 10 GL"
type textarea "x"
type input "2025 10 GL U"
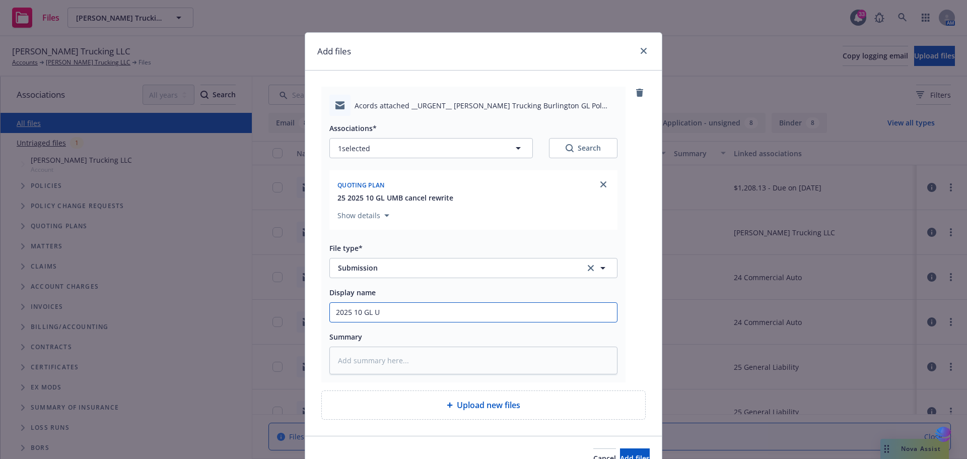
type textarea "x"
type input "2025 10 GL UM"
type textarea "x"
type input "2025 10 GL UMB"
type textarea "x"
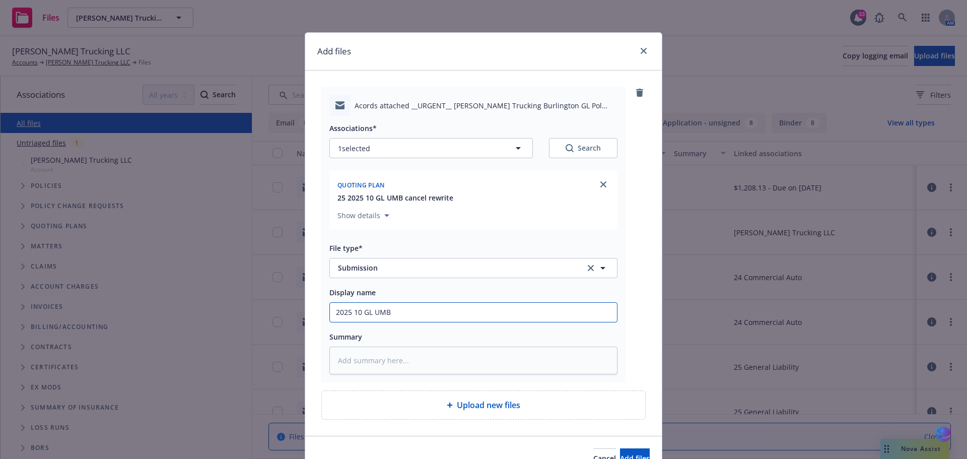
type input "2025 10 GL UMB"
type textarea "x"
type input "2025 10 GL UMB C"
type textarea "x"
type input "2025 10 GL UMB Ca"
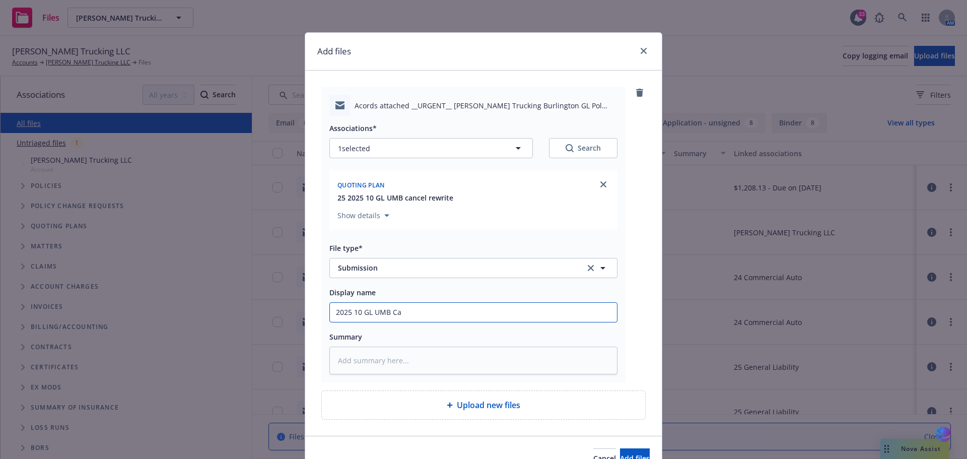
type textarea "x"
type input "2025 10 GL UMB Can"
type textarea "x"
type input "2025 10 GL UMB Canc"
type textarea "x"
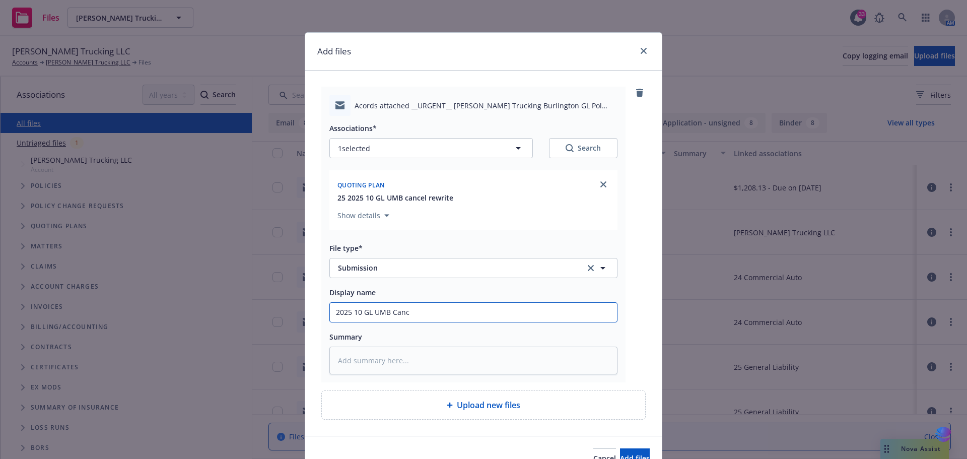
type input "2025 10 GL UMB Cance"
type textarea "x"
type input "2025 10 GL UMB Cancel"
type textarea "x"
type input "2025 10 GL UMB Cancel"
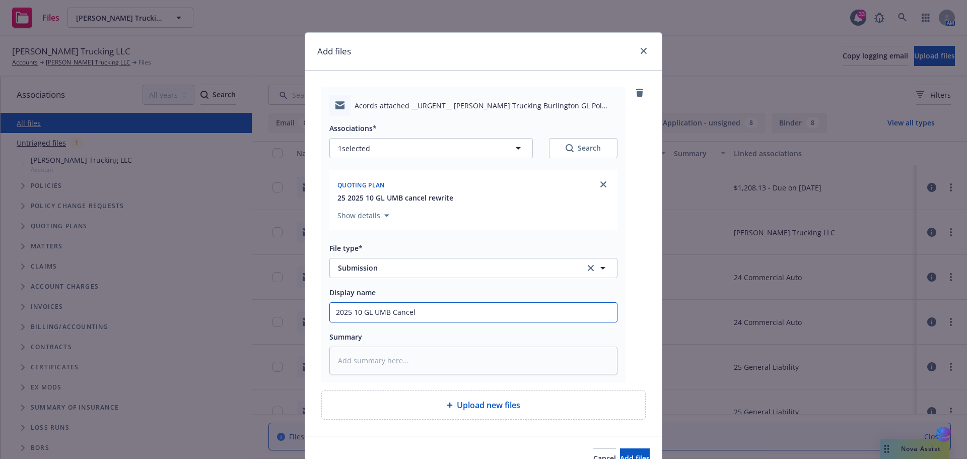
type textarea "x"
type input "2025 10 GL UMB Cancel r"
type textarea "x"
type input "2025 10 GL UMB Cancel re"
type textarea "x"
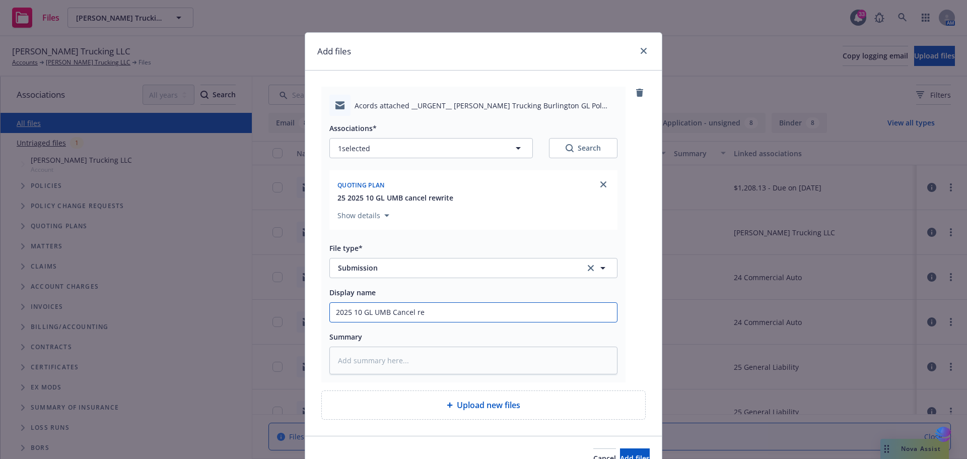
type input "2025 10 GL UMB Cancel rew"
type textarea "x"
type input "2025 10 GL UMB Cancel rewr"
type textarea "x"
type input "2025 10 GL UMB Cancel rewri"
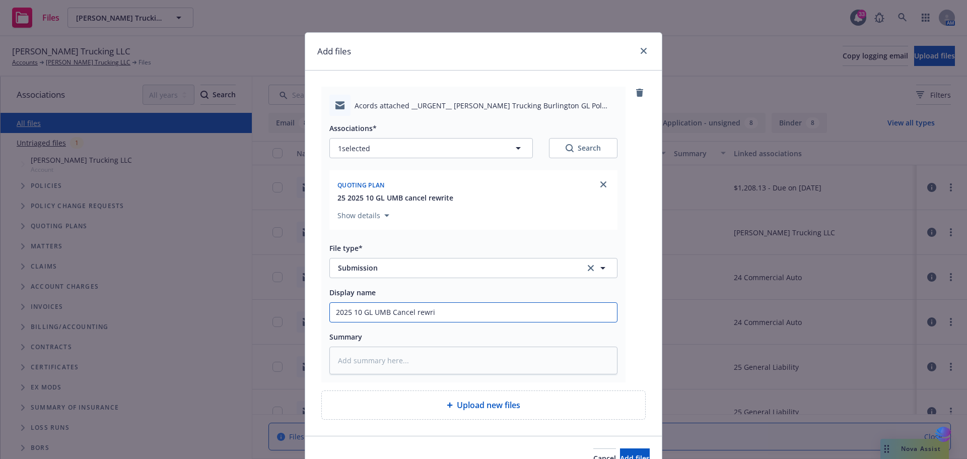
type textarea "x"
type input "2025 10 GL UMB Cancel rewrit"
type textarea "x"
type input "2025 10 GL UMB Cancel rewrite"
type textarea "x"
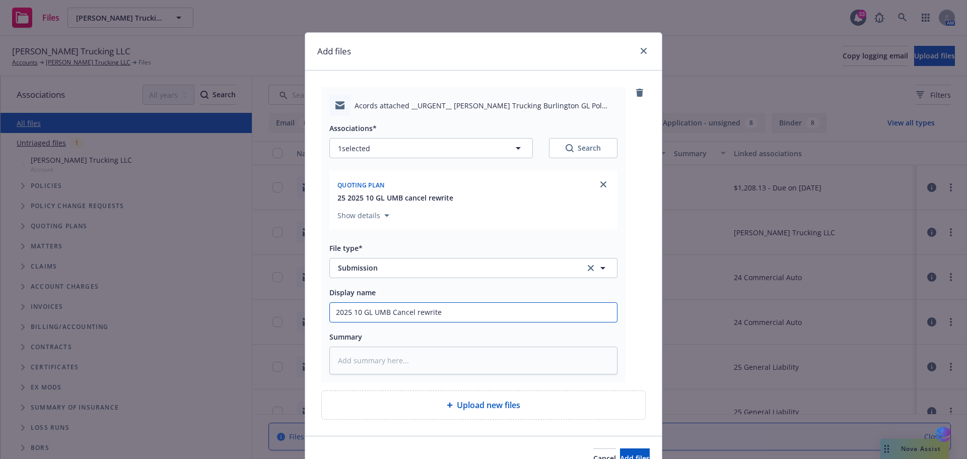
type input "2025 10 GL UMB Cancel rewrite"
type textarea "x"
type input "2025 10 GL UMB Cancel rewrite s"
type textarea "x"
type input "2025 10 GL UMB Cancel rewrite su"
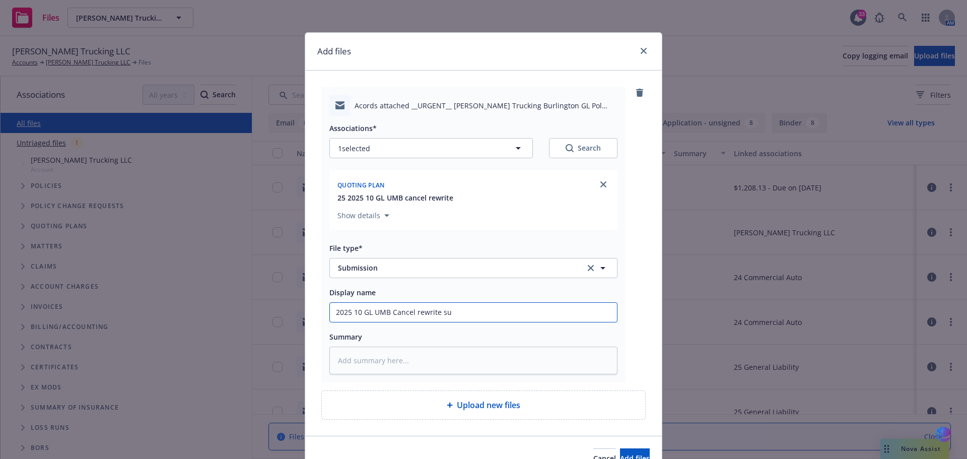
type textarea "x"
type input "2025 10 GL UMB Cancel rewrite sub"
type textarea "x"
type input "2025 10 GL UMB Cancel rewrite subm"
type textarea "x"
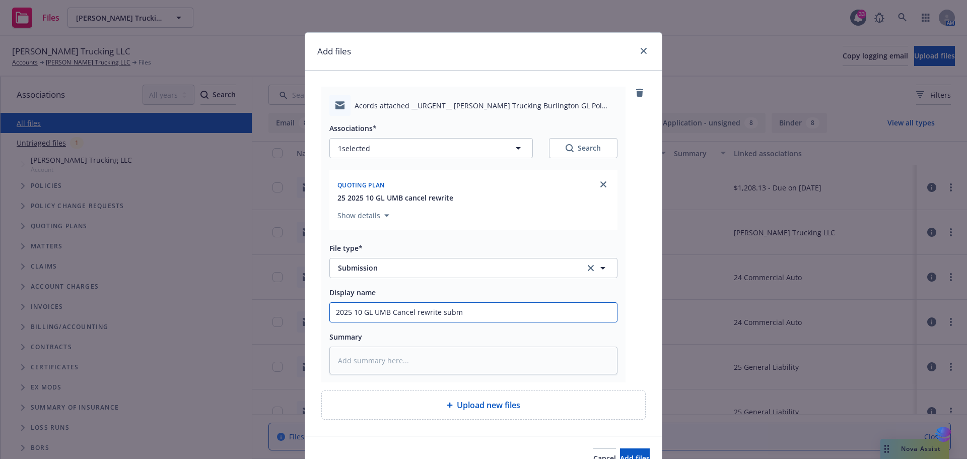
type input "2025 10 GL UMB Cancel rewrite submi"
type textarea "x"
type input "2025 10 GL UMB Cancel rewrite submis"
type textarea "x"
type input "2025 10 GL UMB Cancel rewrite submiss"
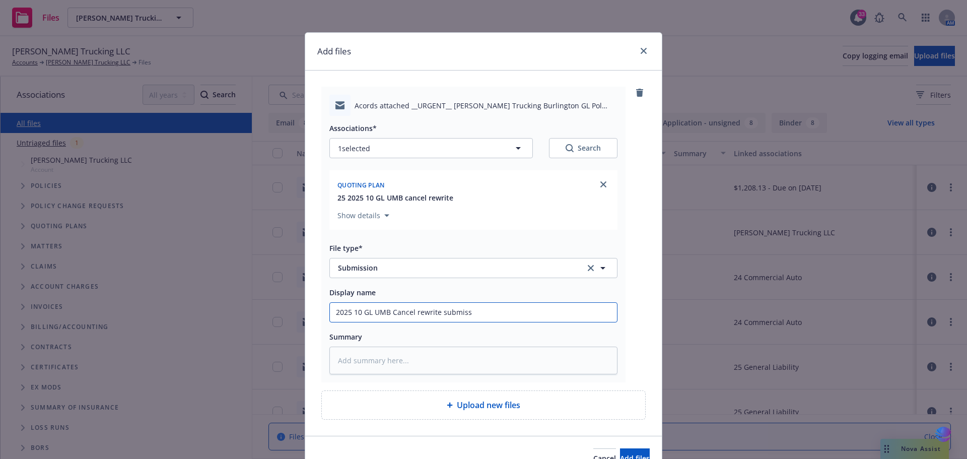
type textarea "x"
type input "2025 10 GL UMB Cancel rewrite submissi"
type textarea "x"
type input "2025 10 GL UMB Cancel rewrite submissio"
type textarea "x"
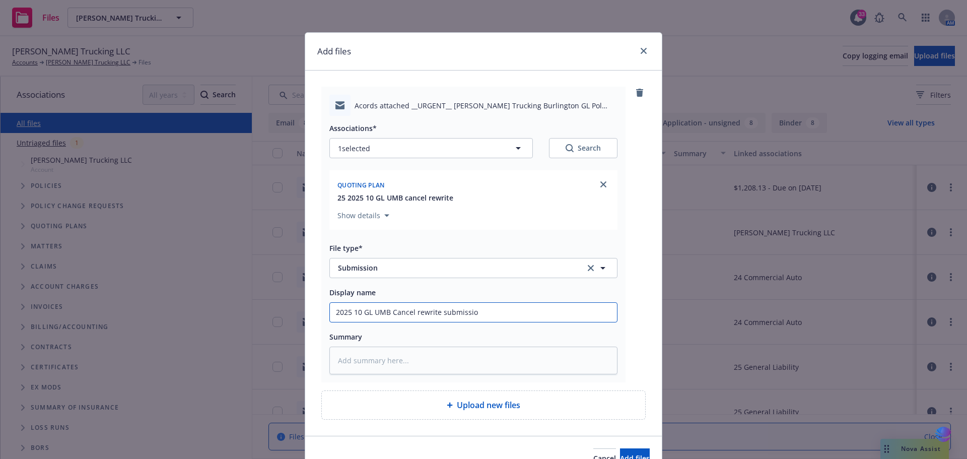
type input "2025 10 GL UMB Cancel rewrite submission"
type textarea "x"
type input "2025 10 GL UMB Cancel rewrite submission"
type textarea "x"
type input "2025 10 GL UMB Cancel rewrite submission t"
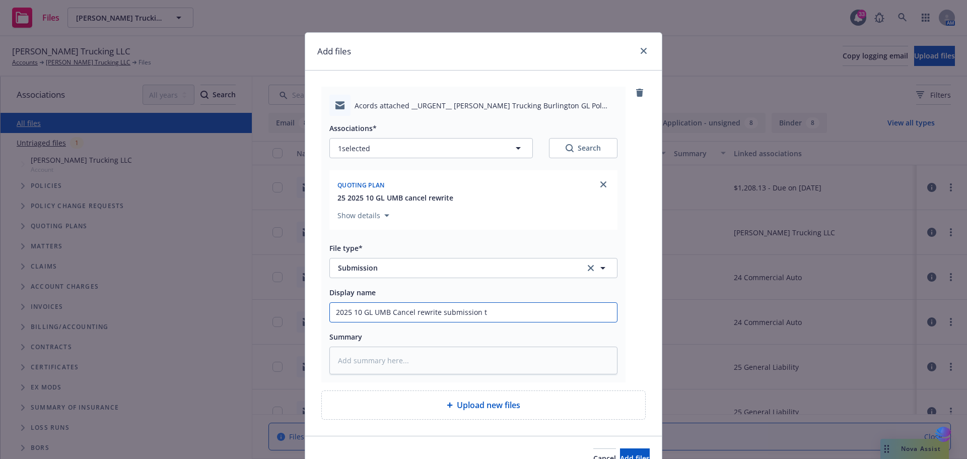
type textarea "x"
type input "2025 10 GL UMB Cancel rewrite submission to"
type textarea "x"
type input "2025 10 GL UMB Cancel rewrite submission to"
type textarea "x"
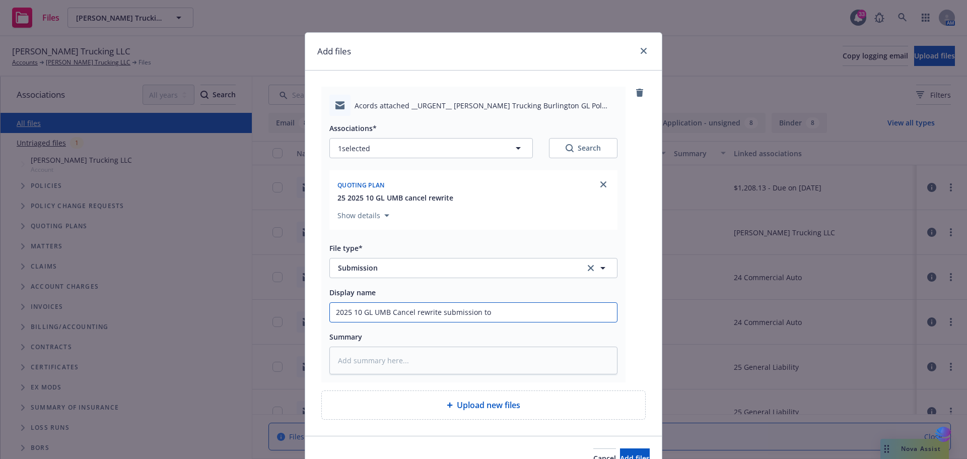
type input "2025 10 GL UMB Cancel rewrite submission to R"
type textarea "x"
type input "2025 10 GL UMB Cancel rewrite submission to RT"
type textarea "x"
type input "2025 10 GL UMB Cancel rewrite submission to RT"
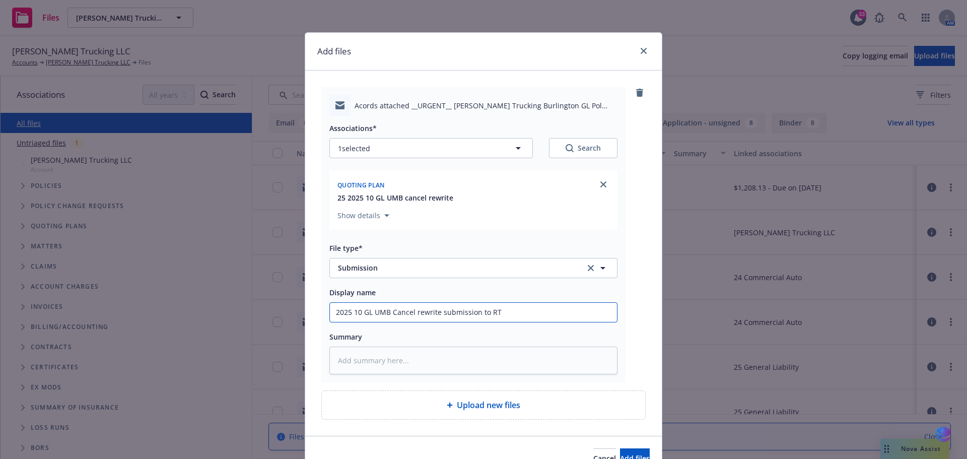
type textarea "x"
type input "2025 10 GL UMB Cancel rewrite submission to RT s"
type textarea "x"
type input "2025 10 GL UMB Cancel rewrite submission to RT sp"
type textarea "x"
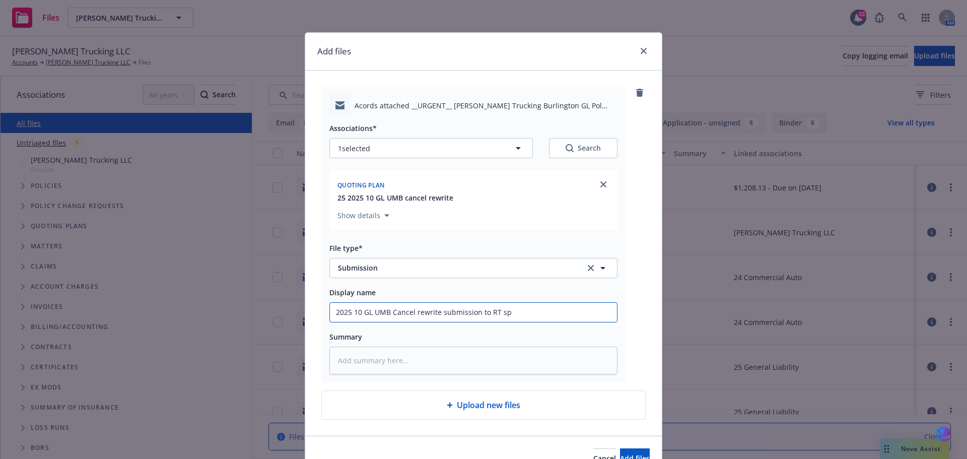
type input "2025 10 GL UMB Cancel rewrite submission to RT spe"
type textarea "x"
type input "2025 10 GL UMB Cancel rewrite submission to RT sp"
type textarea "x"
type input "2025 10 GL UMB Cancel rewrite submission to RT s"
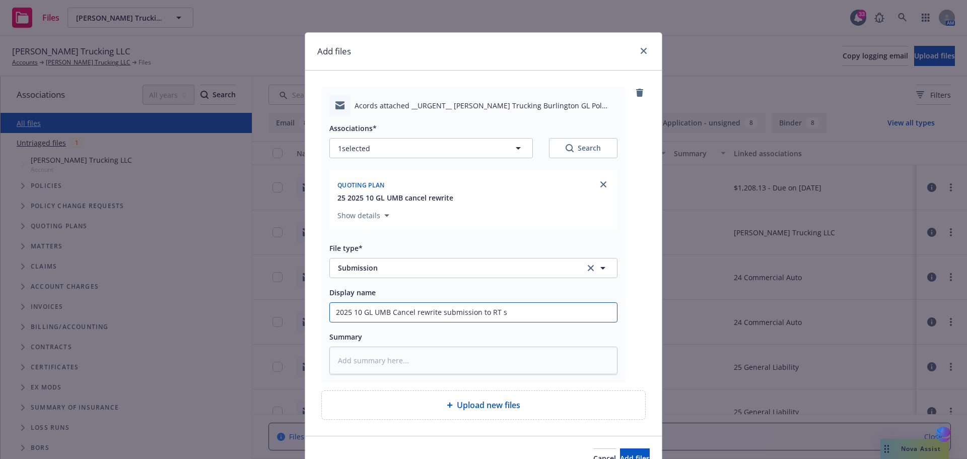
type textarea "x"
type input "2025 10 GL UMB Cancel rewrite submission to RT"
type textarea "x"
type input "2025 10 GL UMB Cancel rewrite submission to RT S"
type textarea "x"
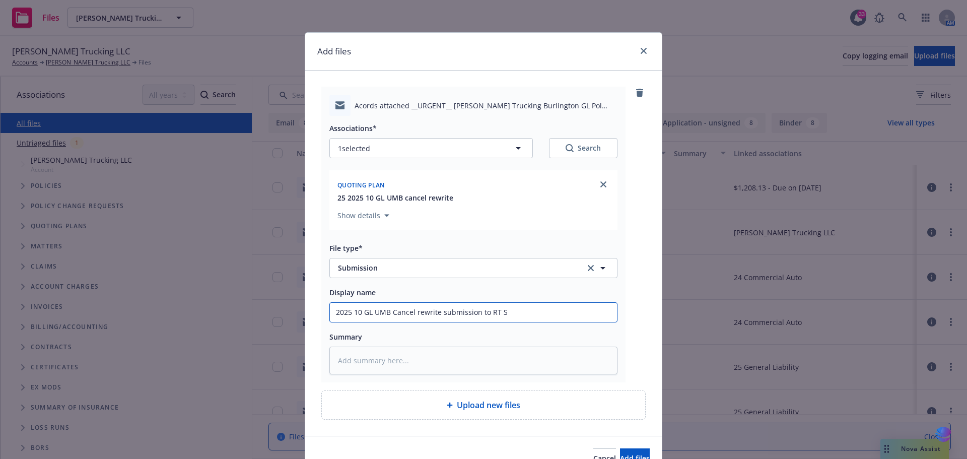
type input "2025 10 GL UMB Cancel rewrite submission to RT Sp"
type textarea "x"
type input "2025 10 GL UMB Cancel rewrite submission to RT Spe"
type textarea "x"
type input "2025 10 GL UMB Cancel rewrite submission to RT Spec"
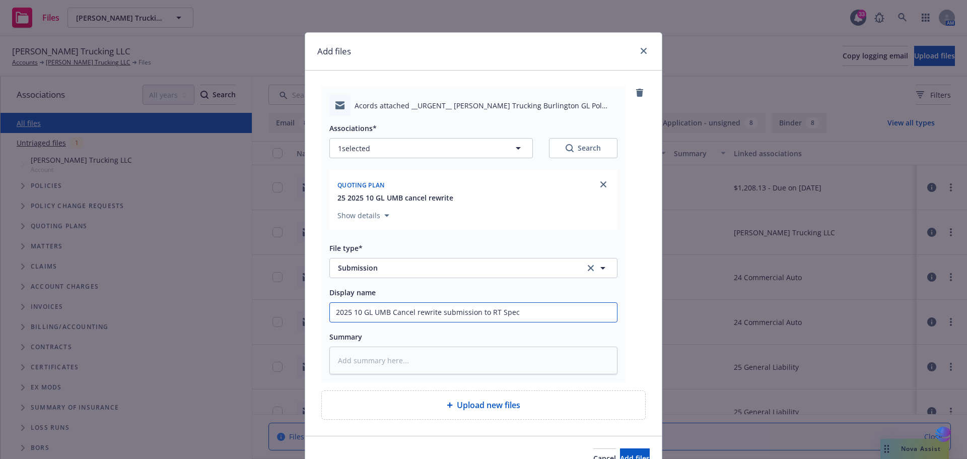
type textarea "x"
type input "2025 10 GL UMB Cancel rewrite submission to RT Speci"
type textarea "x"
type input "2025 10 GL UMB Cancel rewrite submission to RT Specia"
type textarea "x"
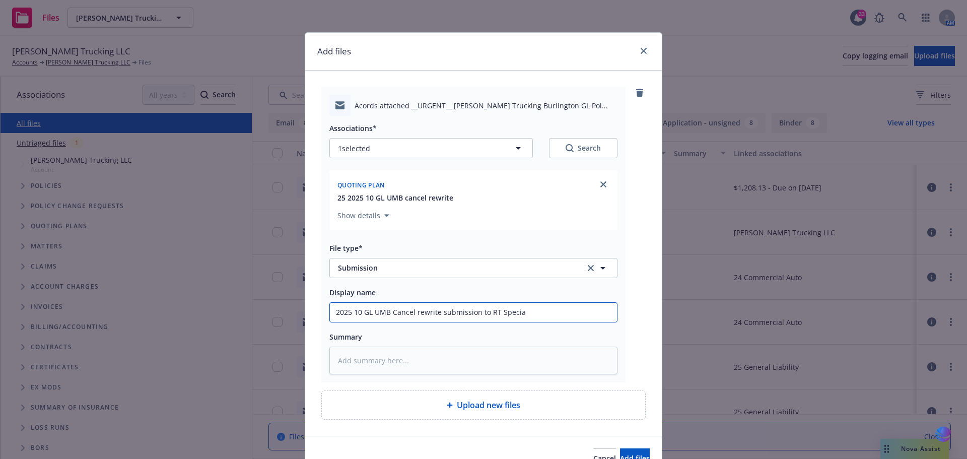
type input "2025 10 GL UMB Cancel rewrite submission to RT Special"
type textarea "x"
type input "2025 10 GL UMB Cancel rewrite submission to RT Specialt"
type textarea "x"
type input "2025 10 GL UMB Cancel rewrite submission to RT Specialty"
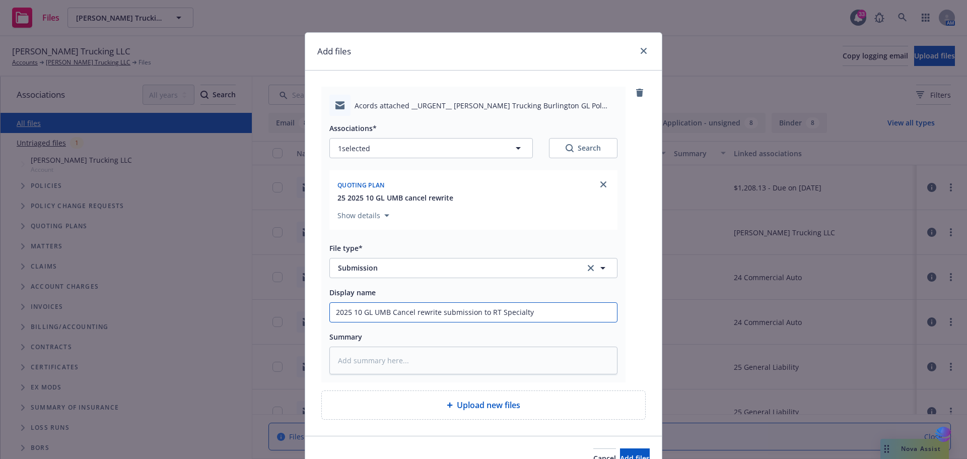
type textarea "x"
type input "2025 10 GL UMB Cancel rewrite submission to RT Specialty"
type textarea "x"
type input "2025 10 GL UMB Cancel rewrite submission to RT Specialty ("
type textarea "x"
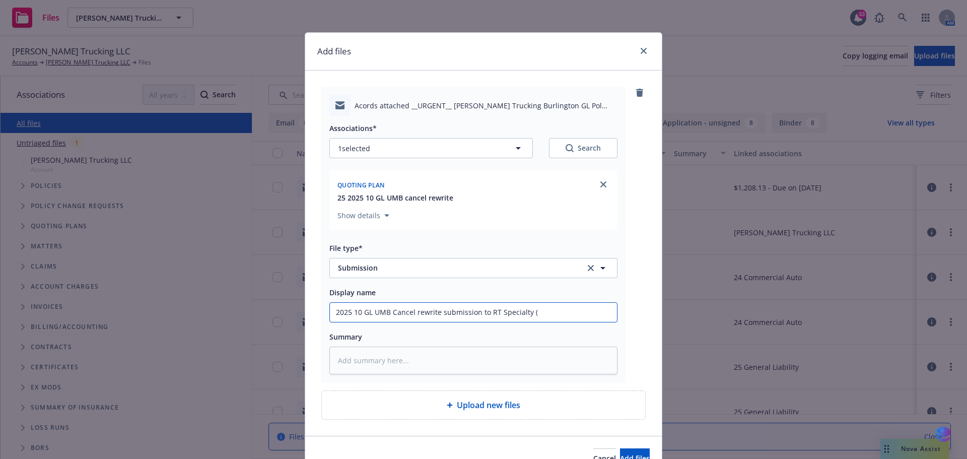
type input "2025 10 GL UMB Cancel rewrite submission to RT Specialty (D"
type textarea "x"
type input "2025 10 GL UMB Cancel rewrite submission to RT Specialty (Da"
type textarea "x"
type input "2025 10 GL UMB Cancel rewrite submission to RT Specialty (Dav"
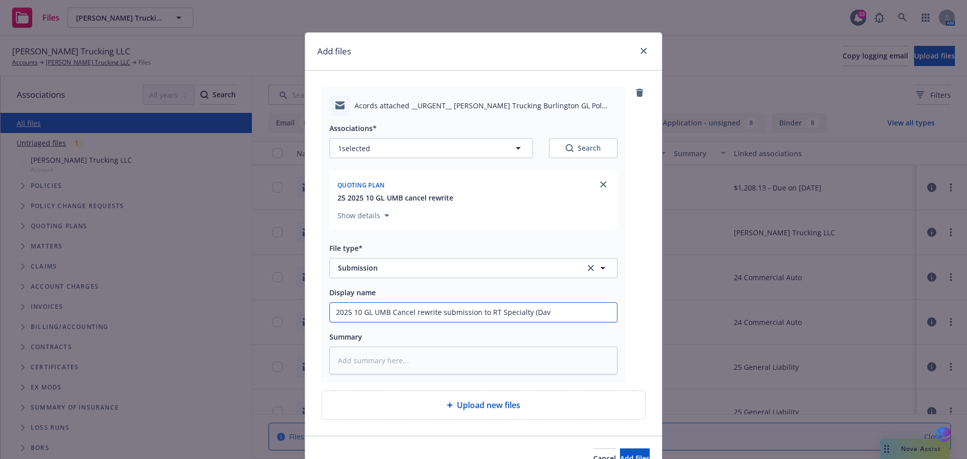
type textarea "x"
type input "2025 10 GL UMB Cancel rewrite submission to RT Specialty (Dave"
type textarea "x"
type input "2025 10 GL UMB Cancel rewrite submission to RT Specialty (Dave"
type textarea "x"
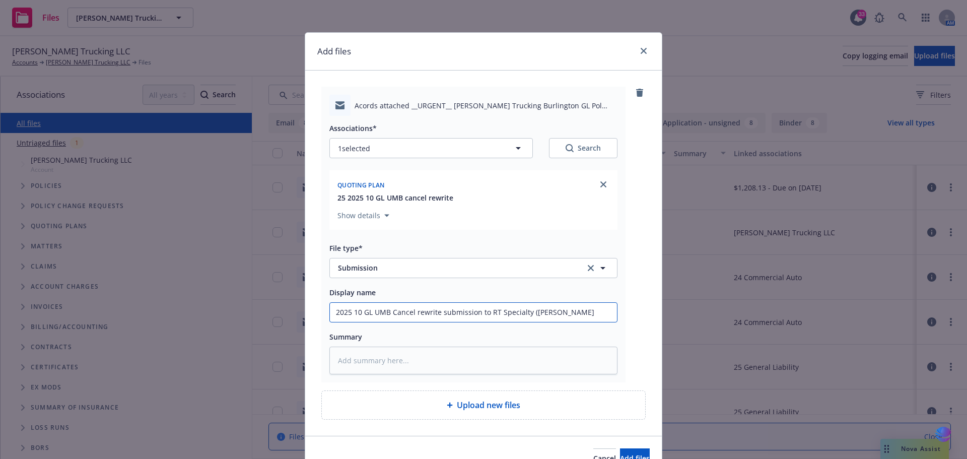
type input "2025 10 GL UMB Cancel rewrite submission to RT Specialty (Dave C"
type textarea "x"
type input "2025 10 GL UMB Cancel rewrite submission to RT Specialty (Dave Ce"
type textarea "x"
type input "2025 10 GL UMB Cancel rewrite submission to RT Specialty (Dave Cer"
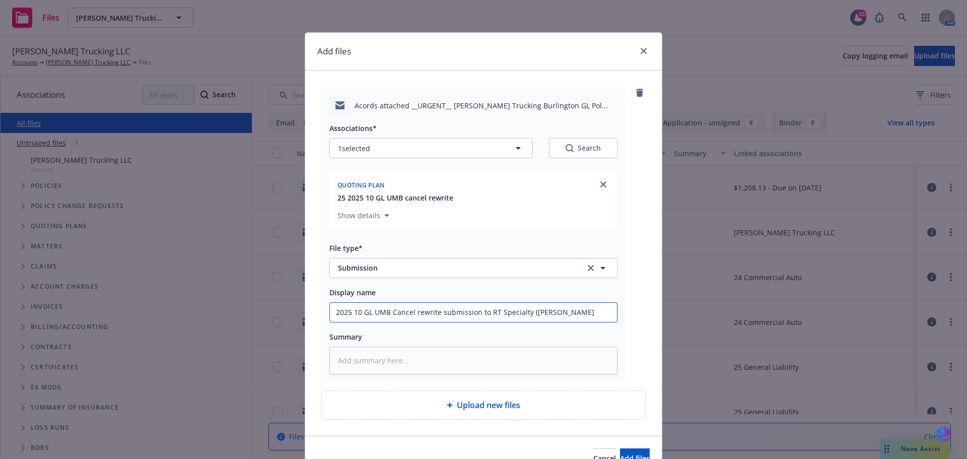
type textarea "x"
type input "2025 10 GL UMB Cancel rewrite submission to RT Specialty (Dave Ceri"
type textarea "x"
type input "2025 10 GL UMB Cancel rewrite submission to RT Specialty (Dave Ceric"
type textarea "x"
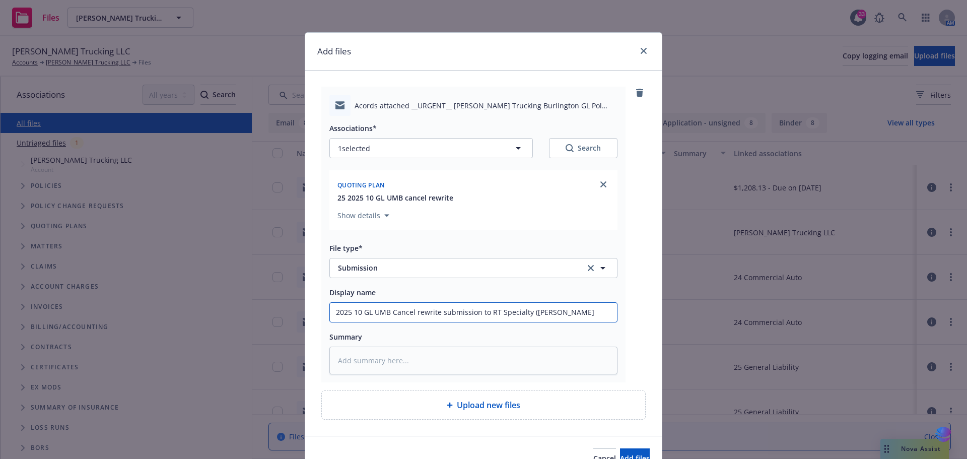
type input "2025 10 GL UMB Cancel rewrite submission to RT Specialty (Dave Cerico"
type textarea "x"
type input "2025 10 GL UMB Cancel rewrite submission to RT Specialty (Dave Cericol"
type textarea "x"
type input "2025 10 GL UMB Cancel rewrite submission to RT Specialty (Dave Cericola"
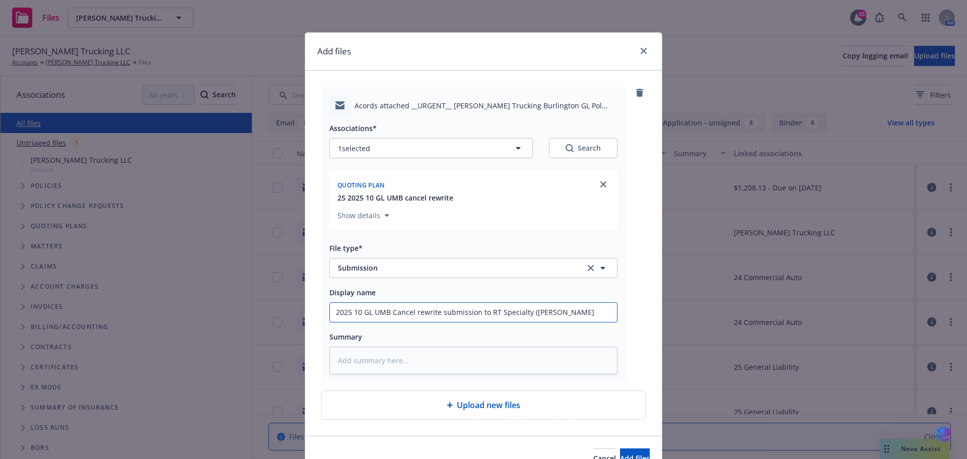
type textarea "x"
drag, startPoint x: 329, startPoint y: 312, endPoint x: 629, endPoint y: 308, distance: 299.3
click at [629, 308] on div "Acords attached __URGENT__ Nick Spano Trucking Burlington GL Pol #820B010123 _ …" at bounding box center [483, 235] width 324 height 296
type input "2025 10 GL UMB Cancel rewrite submission to RT Specialty ([PERSON_NAME])"
click at [361, 362] on textarea at bounding box center [473, 361] width 288 height 28
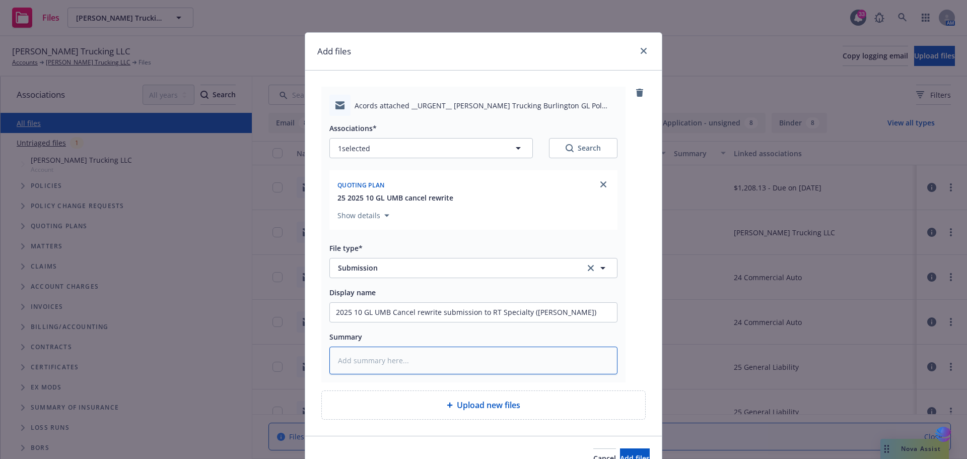
paste textarea "2025 10 GL UMB Cancel rewrite submission to RT Specialty ([PERSON_NAME])"
type textarea "x"
type textarea "2025 10 GL UMB Cancel rewrite submission to RT Specialty ([PERSON_NAME])"
click at [620, 452] on button "Add files" at bounding box center [635, 458] width 30 height 20
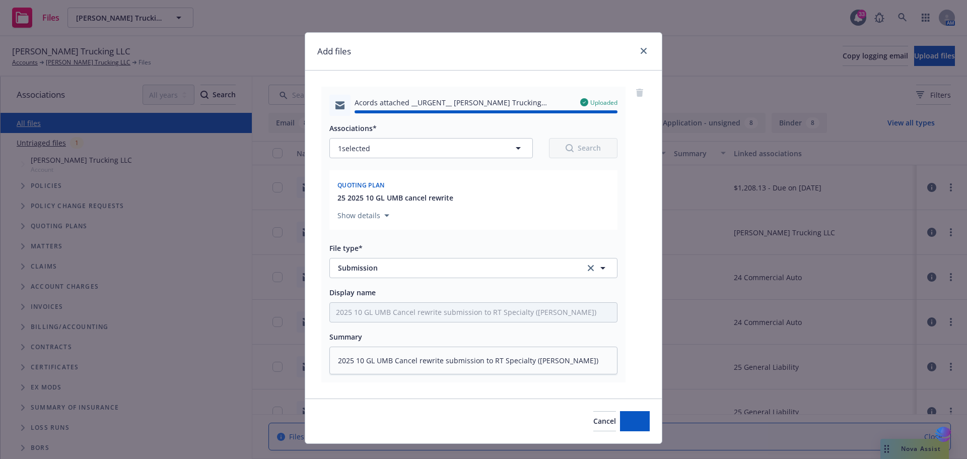
type textarea "x"
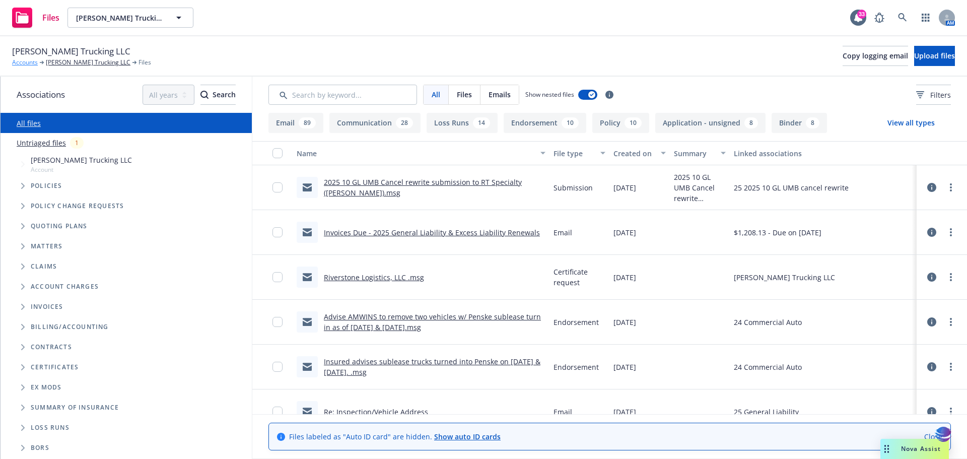
click at [26, 63] on link "Accounts" at bounding box center [25, 62] width 26 height 9
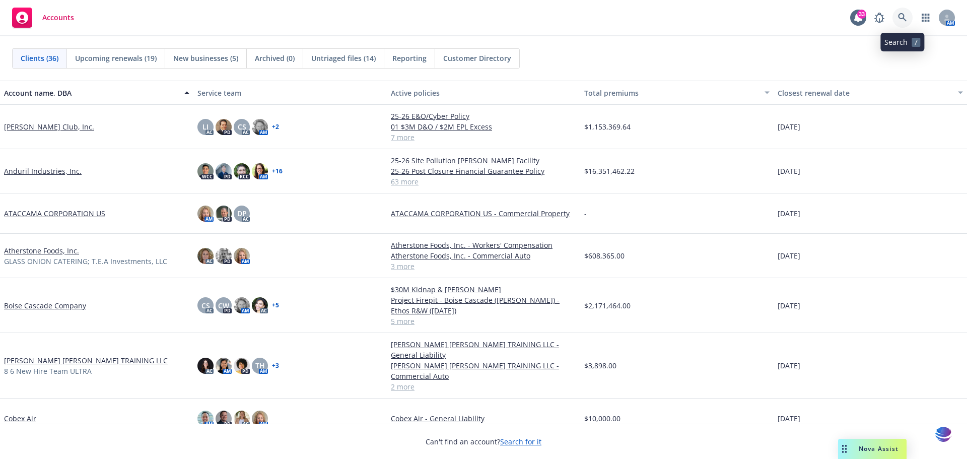
click at [902, 15] on icon at bounding box center [902, 17] width 9 height 9
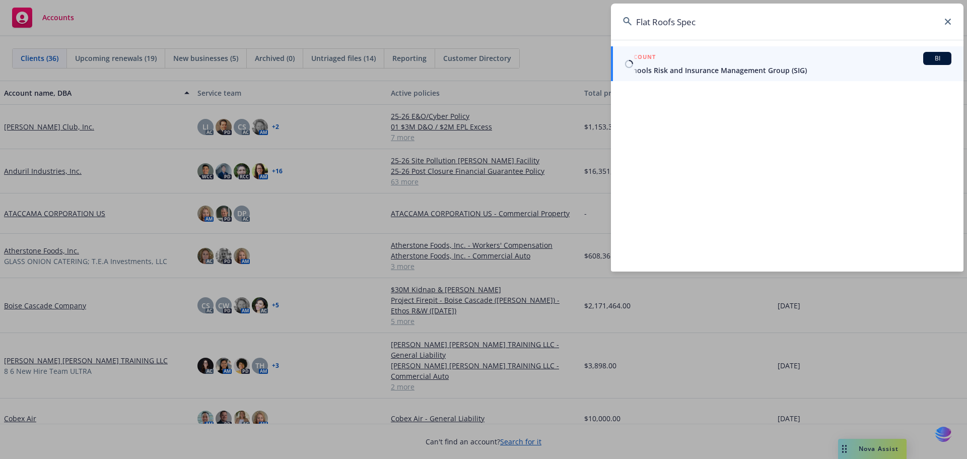
type input "Flat Roofs Spec"
click at [704, 67] on span "Schools Risk and Insurance Management Group (SIG)" at bounding box center [788, 70] width 326 height 11
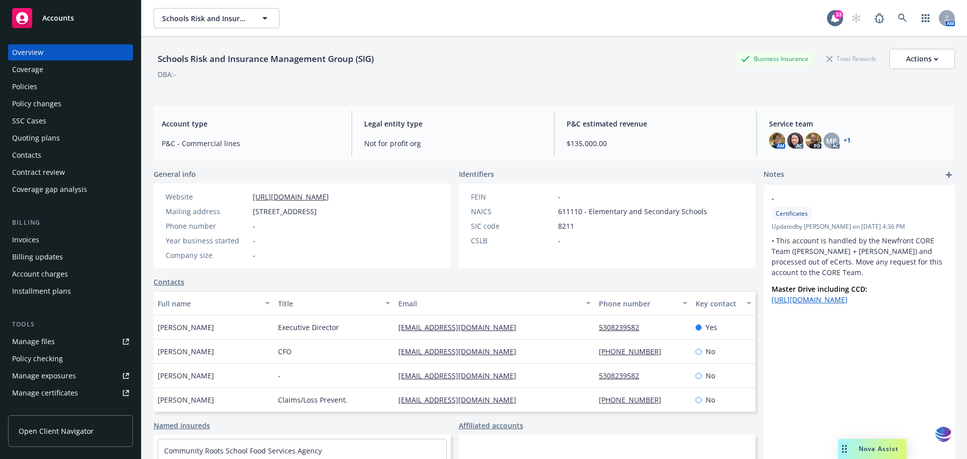
click at [47, 21] on span "Accounts" at bounding box center [58, 18] width 32 height 8
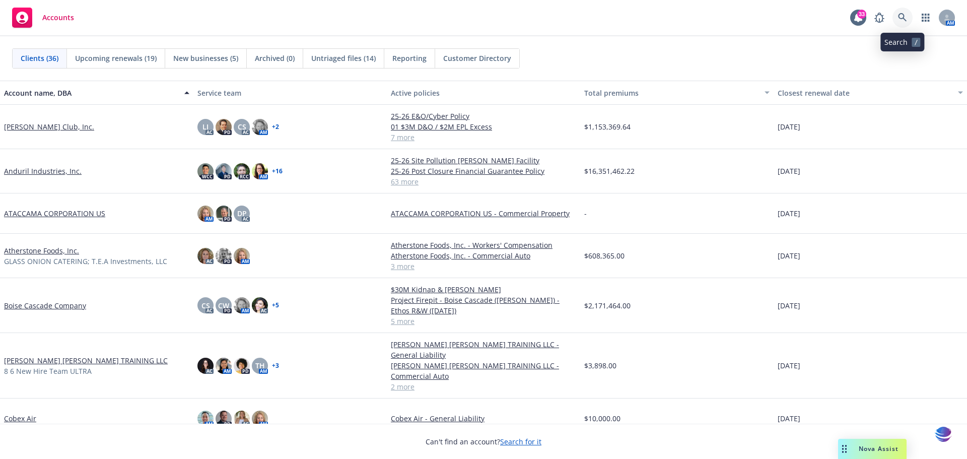
click at [900, 20] on icon at bounding box center [902, 17] width 9 height 9
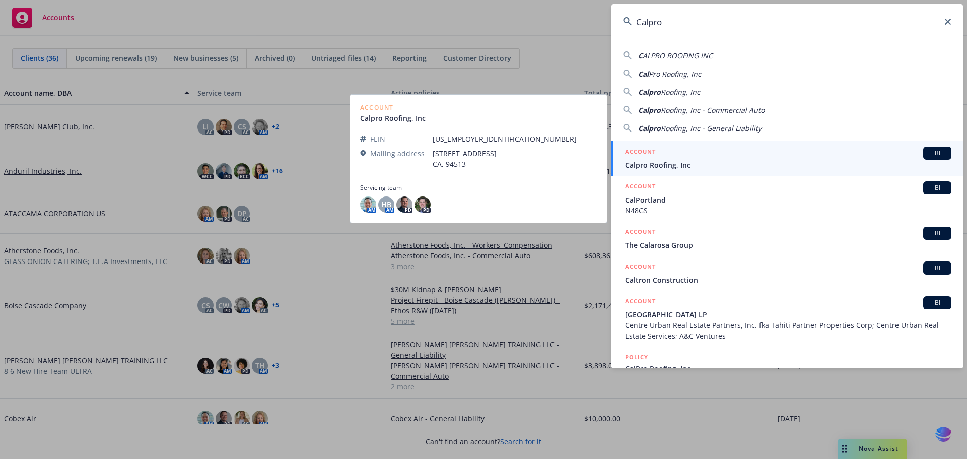
type input "Calpro"
click at [653, 166] on span "Calpro Roofing, Inc" at bounding box center [788, 165] width 326 height 11
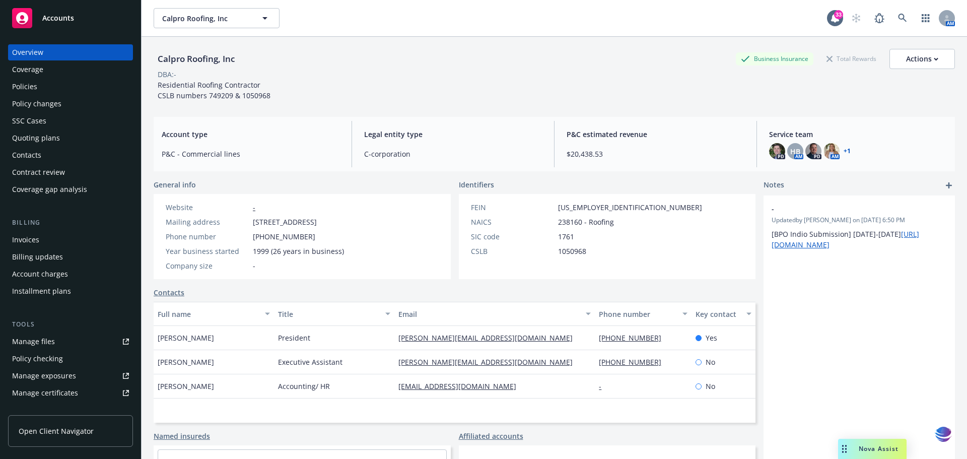
click at [844, 150] on link "+ 1" at bounding box center [847, 151] width 7 height 6
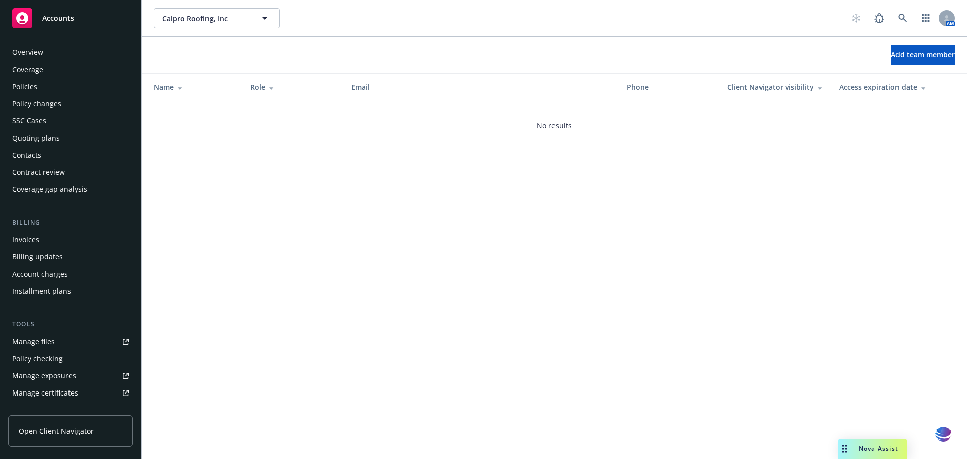
scroll to position [232, 0]
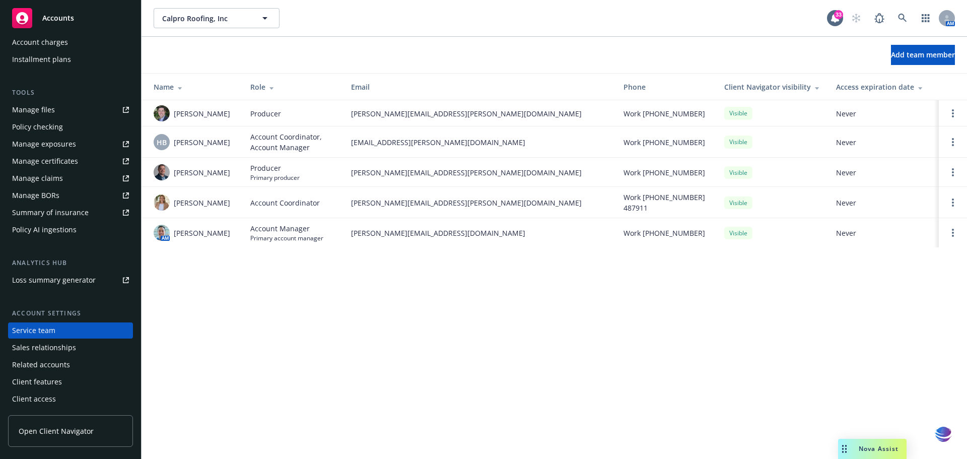
click at [56, 22] on span "Accounts" at bounding box center [58, 18] width 32 height 8
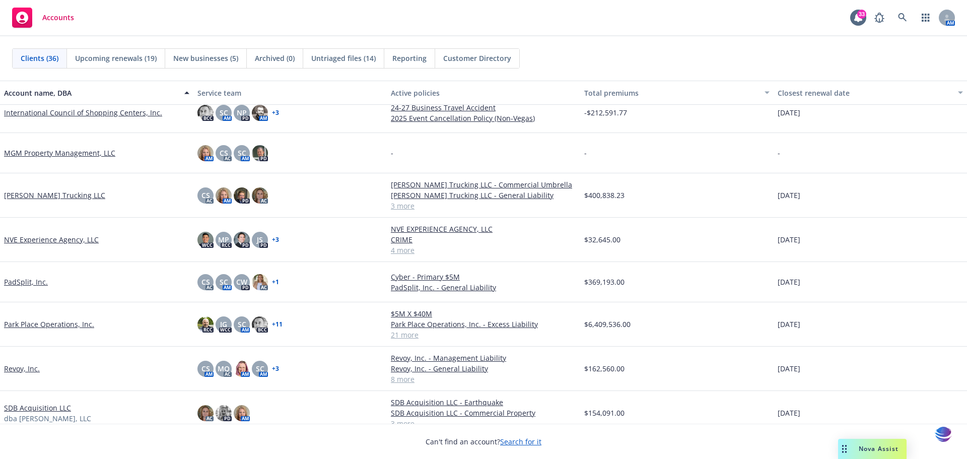
scroll to position [764, 0]
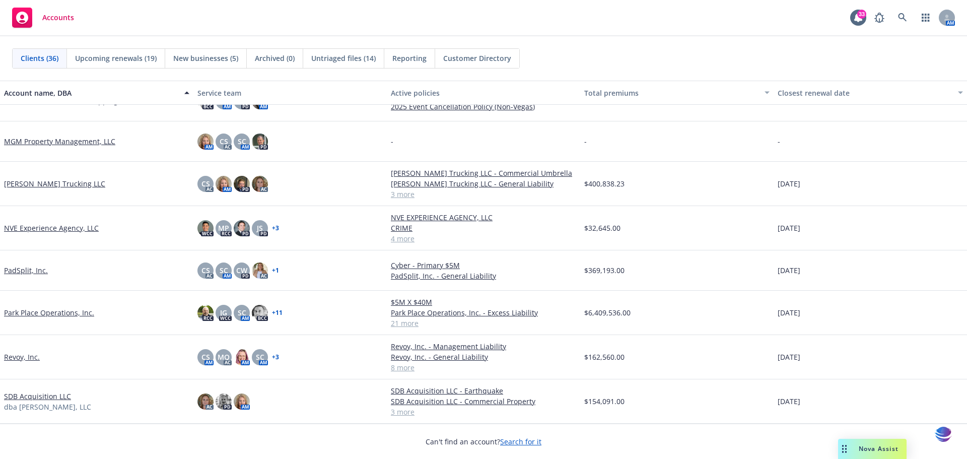
click at [51, 312] on link "Park Place Operations, Inc." at bounding box center [49, 312] width 90 height 11
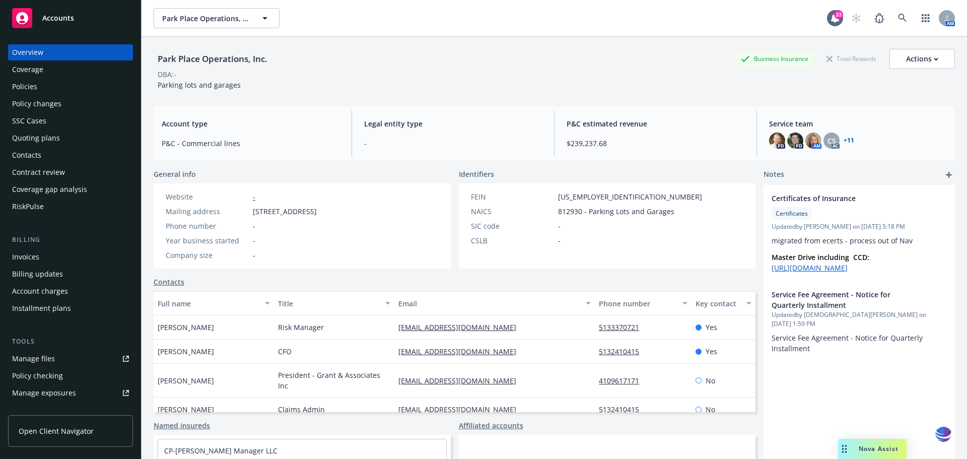
click at [41, 363] on div "Manage files" at bounding box center [33, 359] width 43 height 16
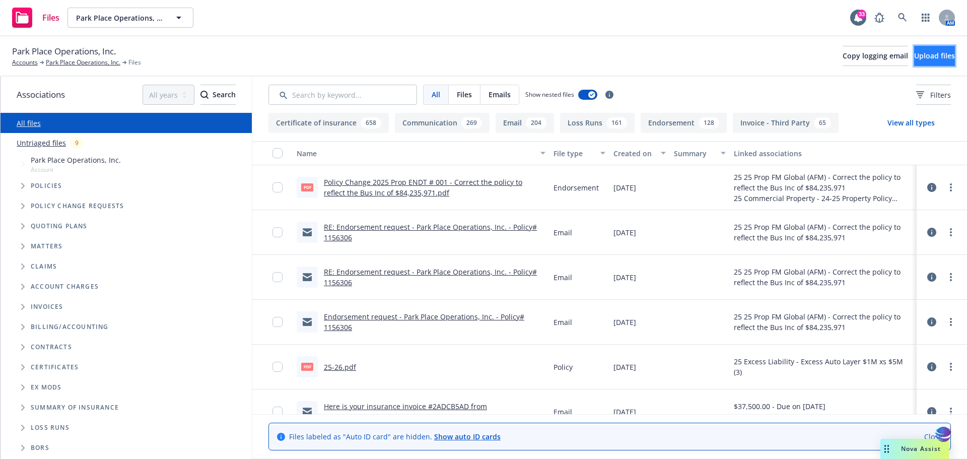
click at [914, 56] on span "Upload files" at bounding box center [934, 56] width 41 height 10
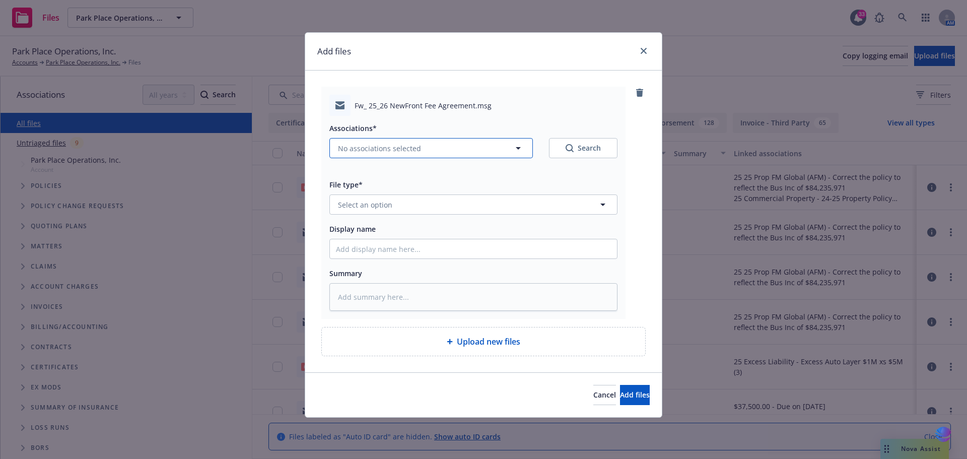
click at [517, 146] on icon "button" at bounding box center [518, 148] width 12 height 12
type textarea "x"
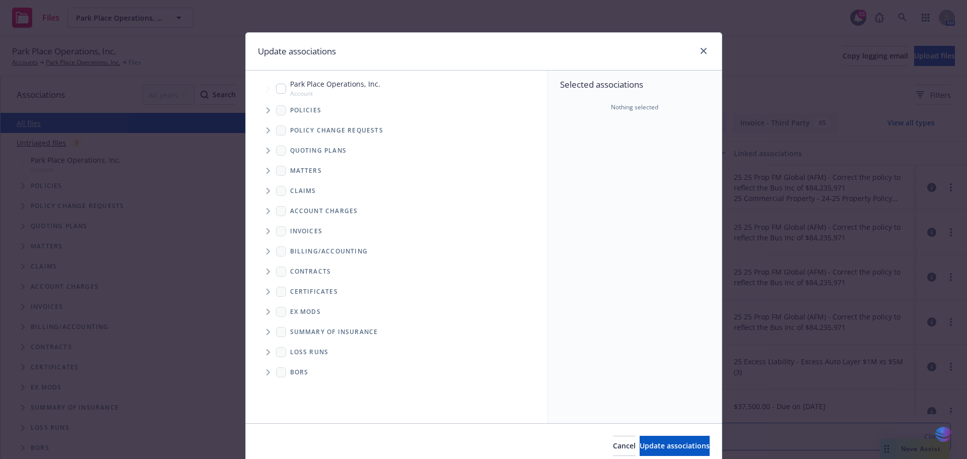
click at [278, 86] on input "Tree Example" at bounding box center [281, 89] width 10 height 10
checkbox input "true"
click at [640, 448] on span "Update associations" at bounding box center [675, 446] width 70 height 10
type textarea "x"
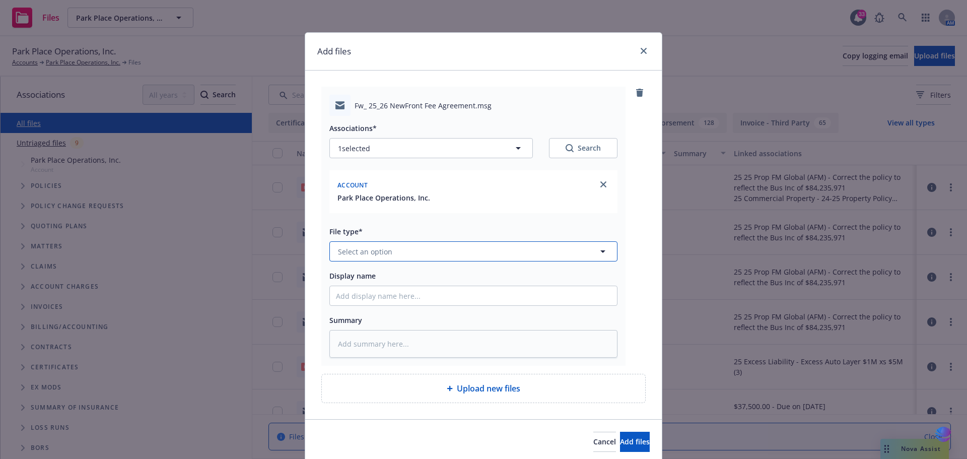
click at [603, 250] on icon "button" at bounding box center [603, 251] width 12 height 12
type input "fe"
type textarea "x"
type input "f"
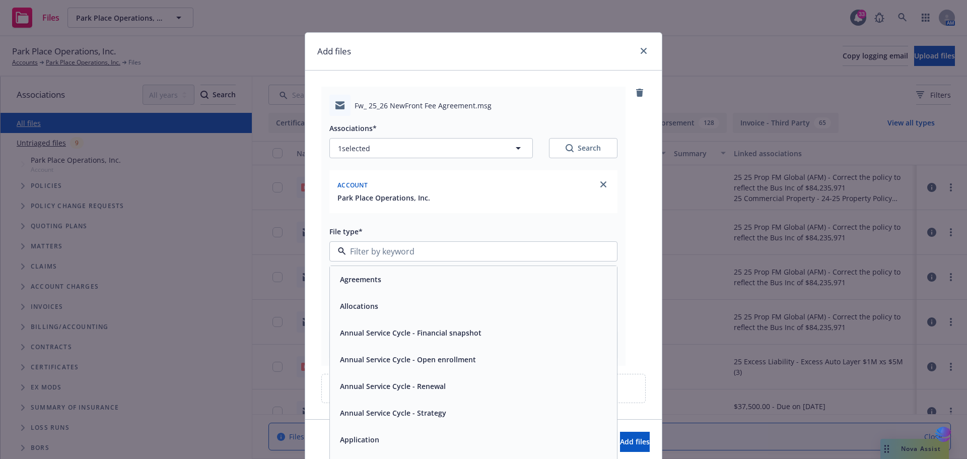
click at [525, 280] on div "Agreements" at bounding box center [473, 279] width 275 height 15
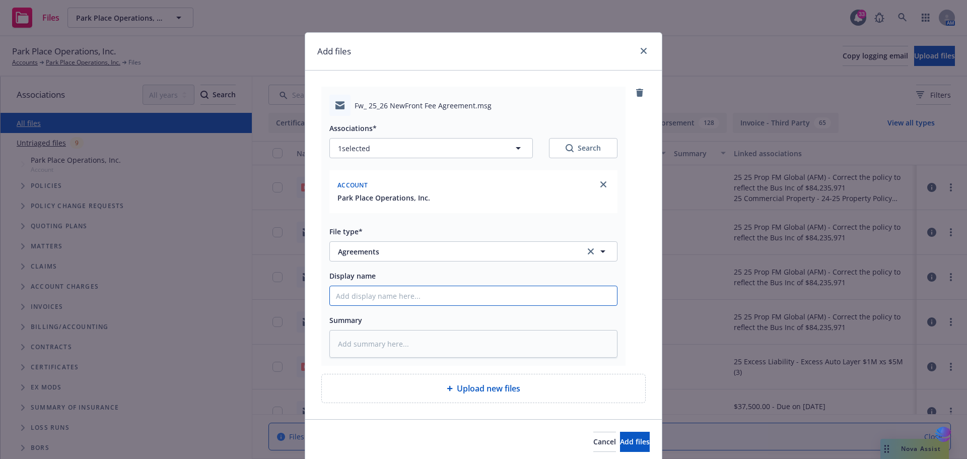
click at [394, 295] on input "Display name" at bounding box center [473, 295] width 287 height 19
type textarea "x"
type input "2"
type textarea "x"
type input "25"
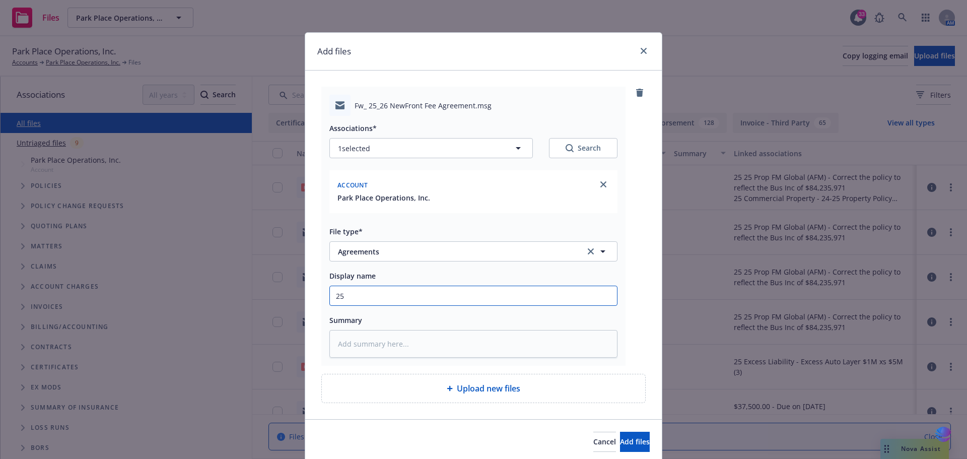
type textarea "x"
type input "25"
type textarea "x"
type input "25 2"
type textarea "x"
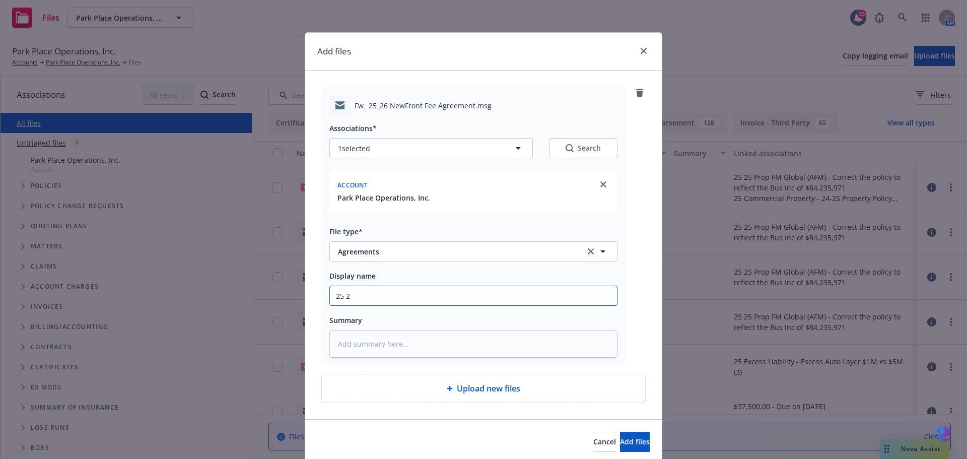
type input "25 26"
type textarea "x"
type input "25 26"
type textarea "x"
type input "25 26 S"
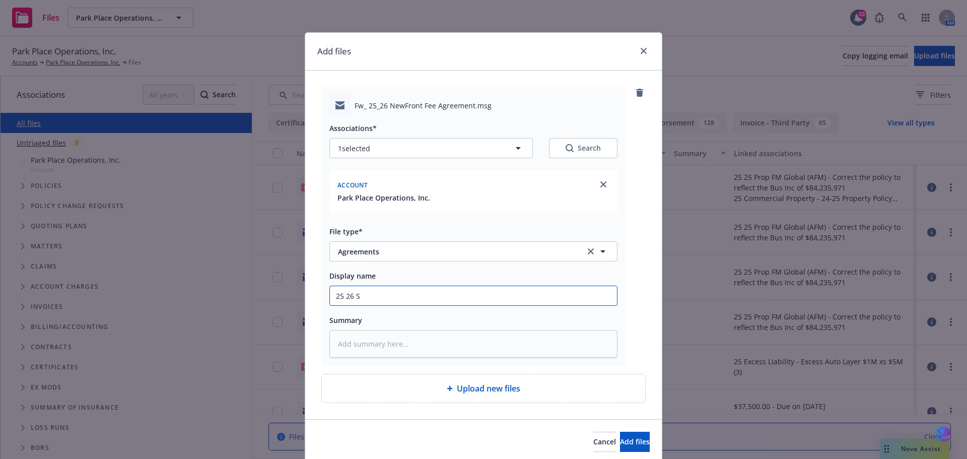
type textarea "x"
type input "25 26 Si"
type textarea "x"
type input "25 26 Sig"
type textarea "x"
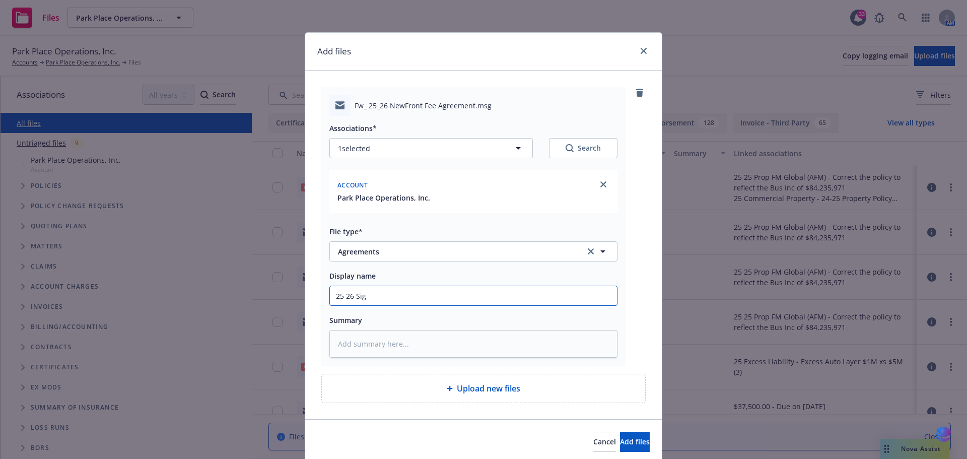
type input "25 26 Si"
type textarea "x"
type input "25 26 S"
type textarea "x"
type input "25 26"
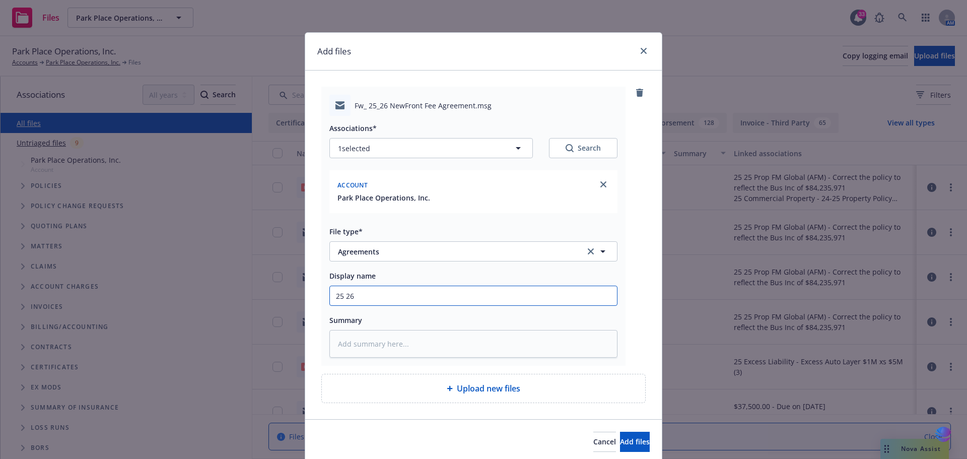
type textarea "x"
type input "25 26 F"
type textarea "x"
type input "25 26 FE"
type textarea "x"
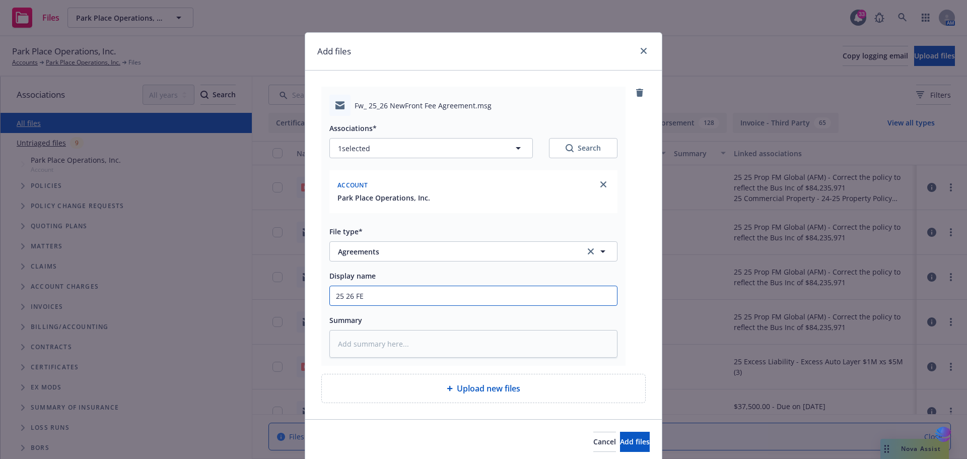
type input "25 26 FEE"
type textarea "x"
type input "25 26 FEE"
type textarea "x"
type input "25 26 FEE A"
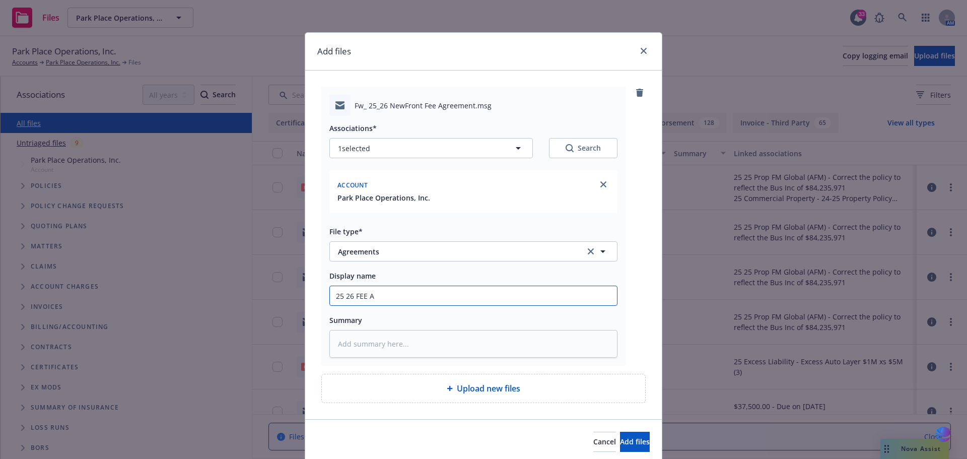
type textarea "x"
type input "25 26 FEE AG"
type textarea "x"
type input "25 26 FEE AGR"
type textarea "x"
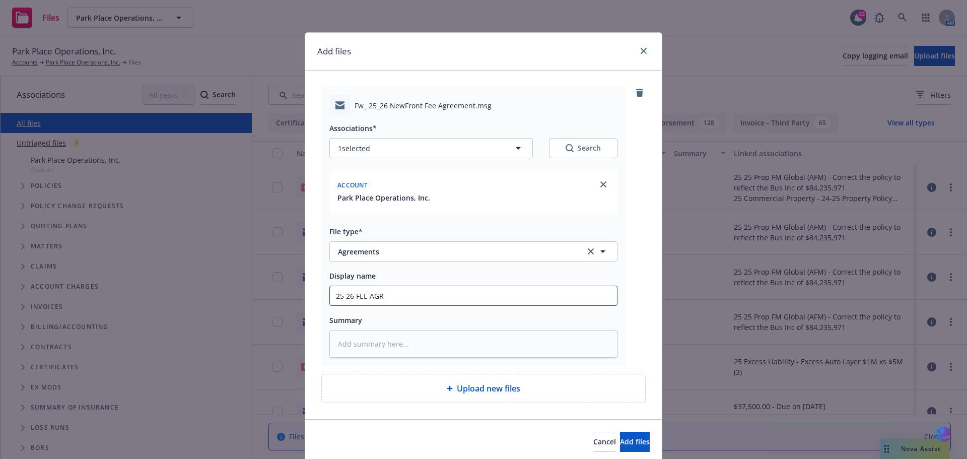
type input "25 26 FEE AGRE"
type textarea "x"
type input "25 26 FEE AGREE"
type textarea "x"
type input "25 26 FEE AGREEM"
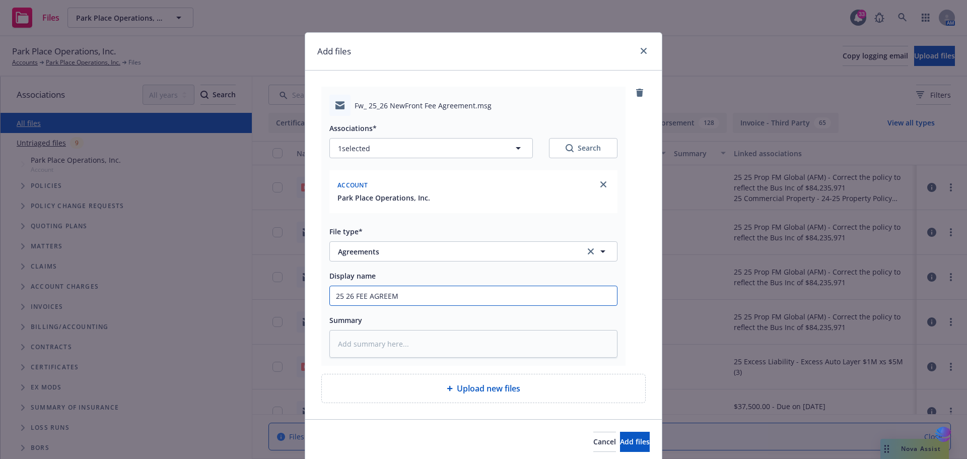
type textarea "x"
type input "25 26 FEE AGREEME"
type textarea "x"
type input "25 26 FEE AGREEMEN"
type textarea "x"
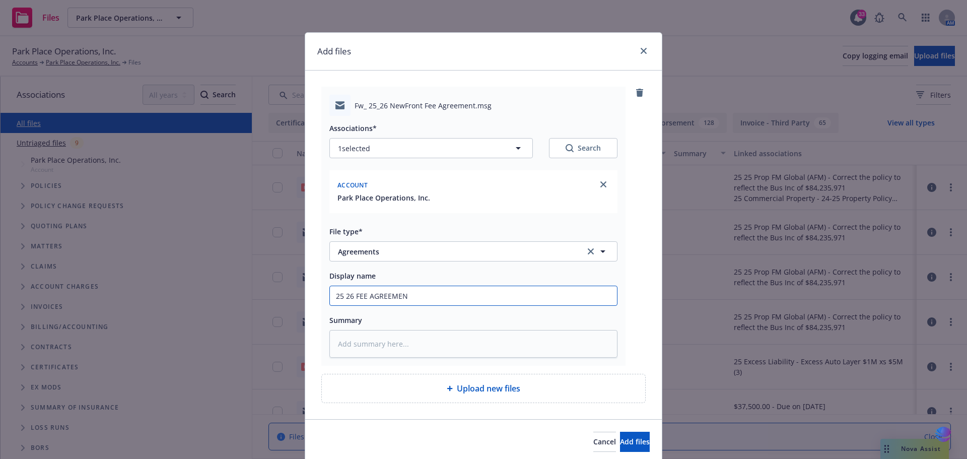
type input "25 26 FEE AGREEMENT"
type textarea "x"
type input "25 26 FEE AGREEMENT"
type textarea "x"
type input "25 26 FEE AGREEMENT s"
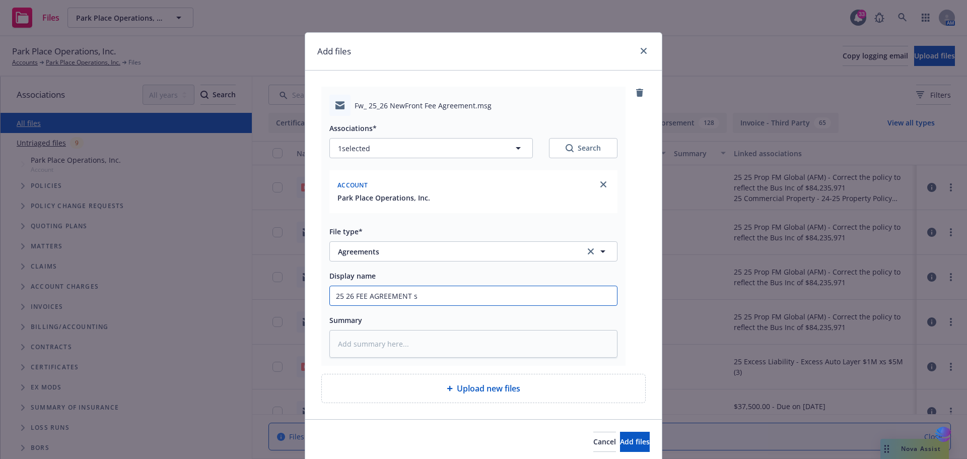
type textarea "x"
type input "25 26 FEE AGREEMENT si"
type textarea "x"
type input "25 26 FEE AGREEMENT sig"
type textarea "x"
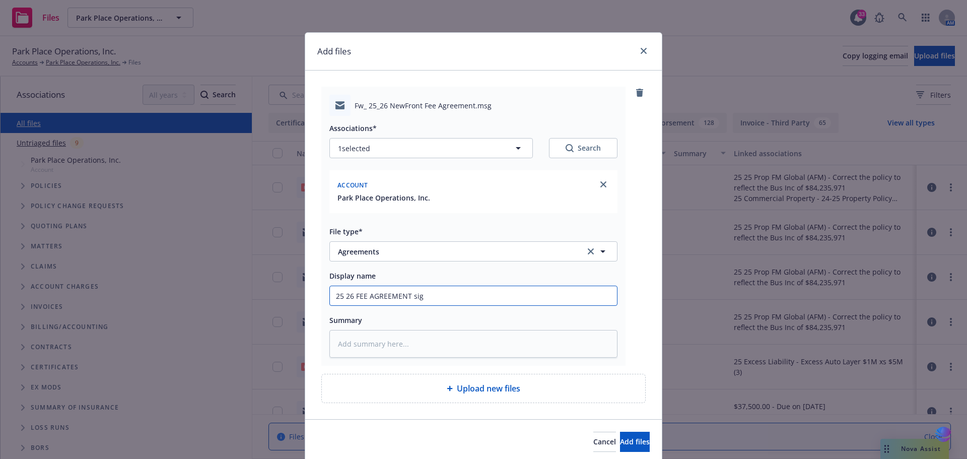
type input "25 26 FEE AGREEMENT sign"
type textarea "x"
type input "25 26 FEE AGREEMENT signe"
type textarea "x"
drag, startPoint x: 332, startPoint y: 297, endPoint x: 450, endPoint y: 293, distance: 118.0
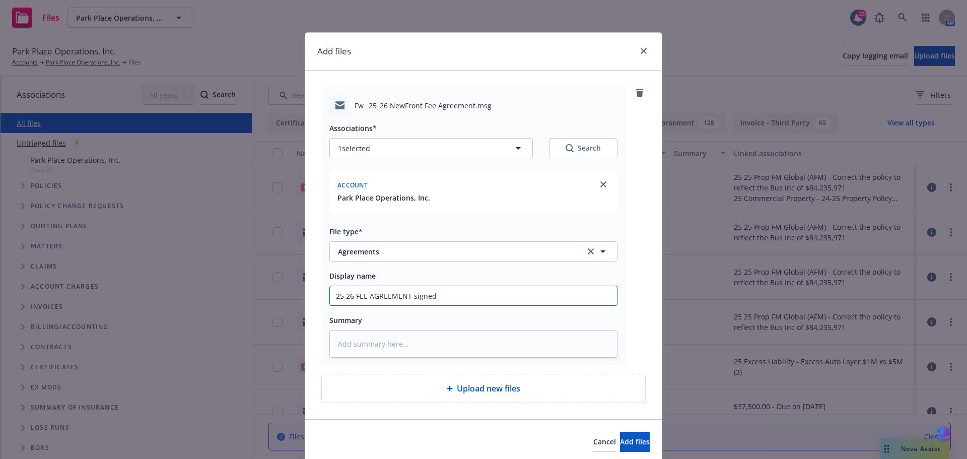
click at [450, 293] on input "25 26 FEE AGREEMENT signed" at bounding box center [473, 295] width 287 height 19
type input "25 26 FEE AGREEMENT signed"
click at [360, 344] on textarea at bounding box center [473, 344] width 288 height 28
paste textarea "25 26 FEE AGREEMENT signed"
type textarea "x"
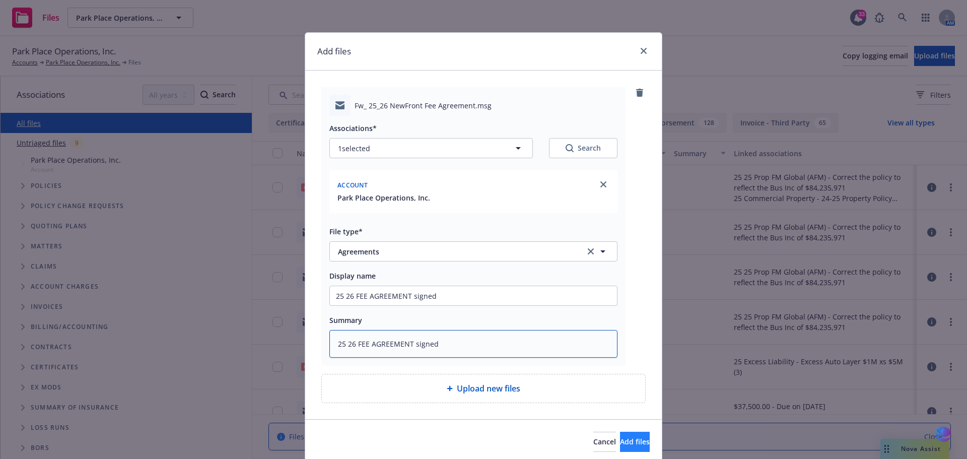
type textarea "25 26 FEE AGREEMENT signed"
click at [620, 444] on button "Add files" at bounding box center [635, 442] width 30 height 20
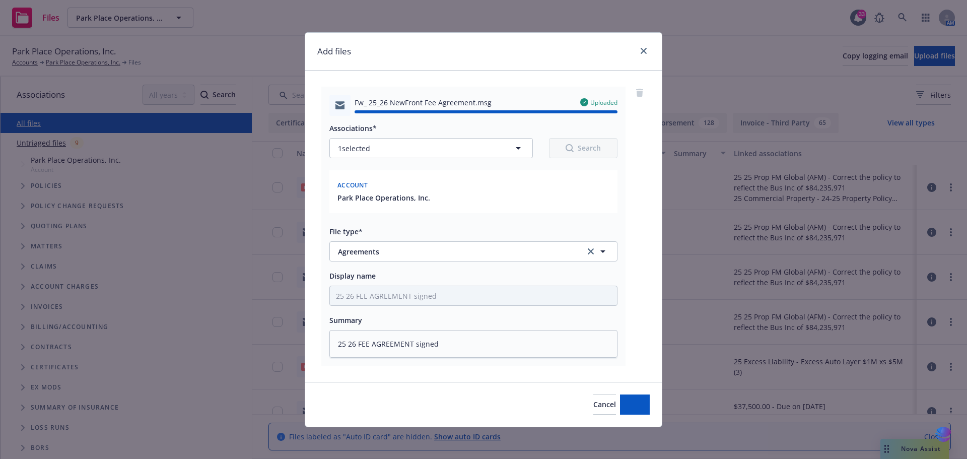
type textarea "x"
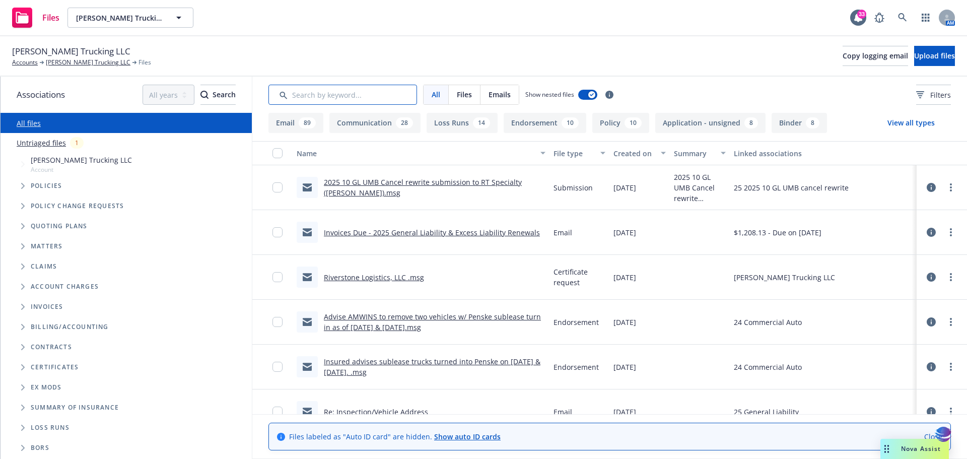
click at [303, 93] on input "Search by keyword..." at bounding box center [343, 95] width 149 height 20
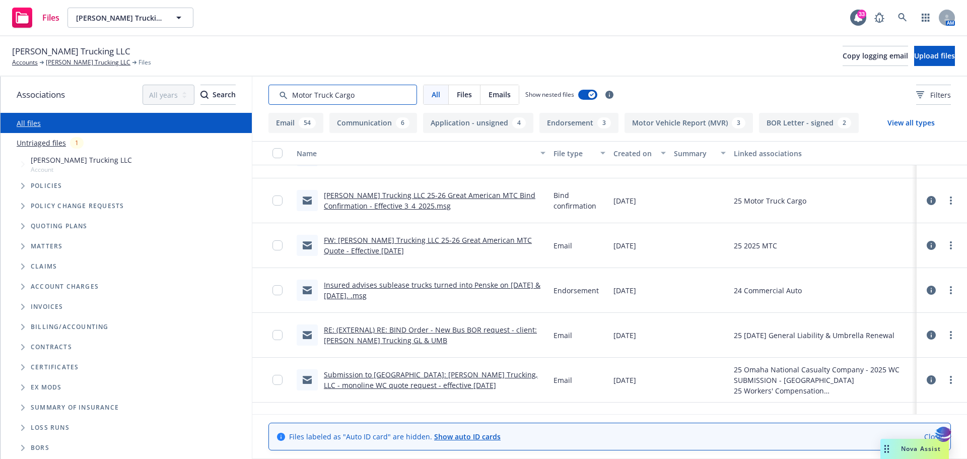
scroll to position [2564, 0]
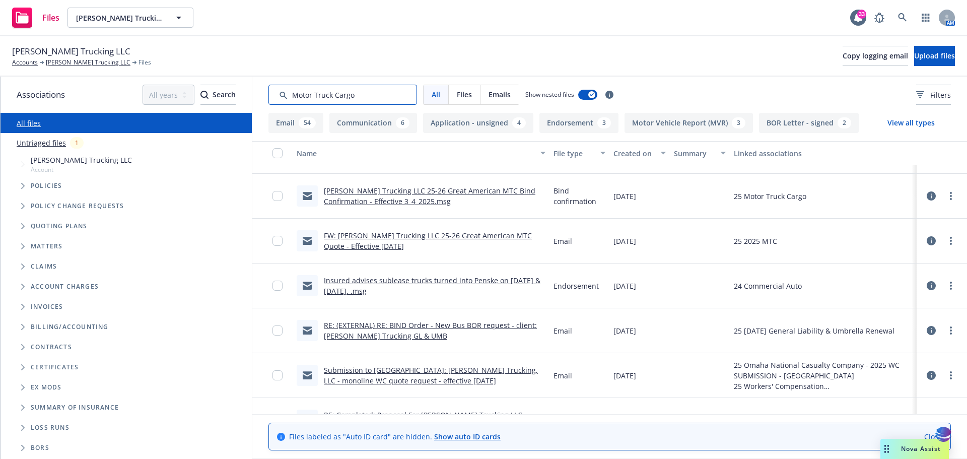
type input "Motor Truck Cargo"
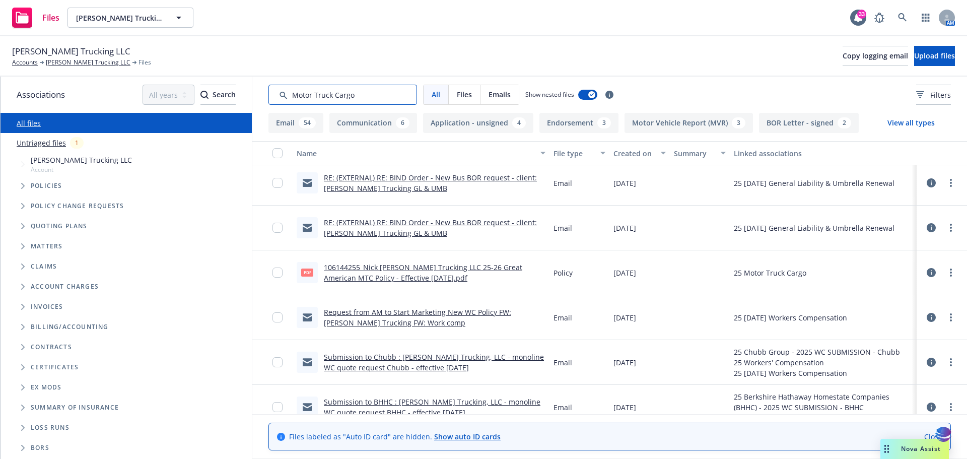
scroll to position [2927, 0]
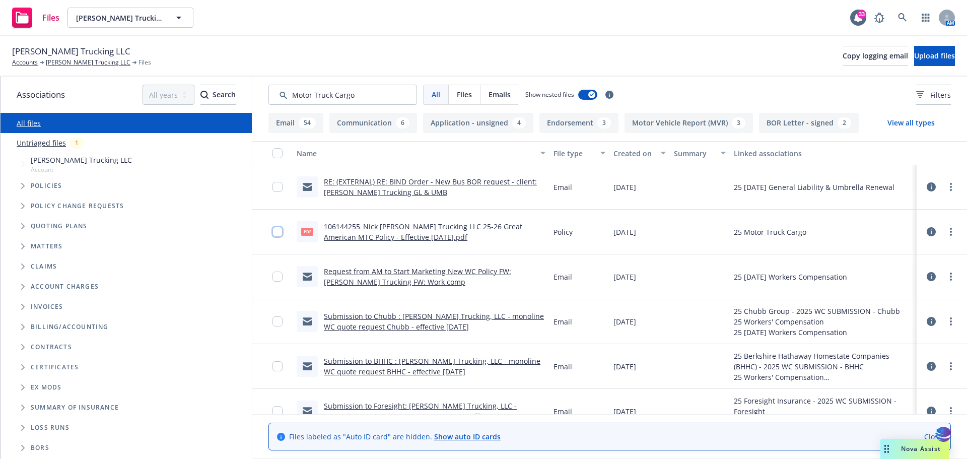
click at [279, 231] on input "checkbox" at bounding box center [278, 232] width 10 height 10
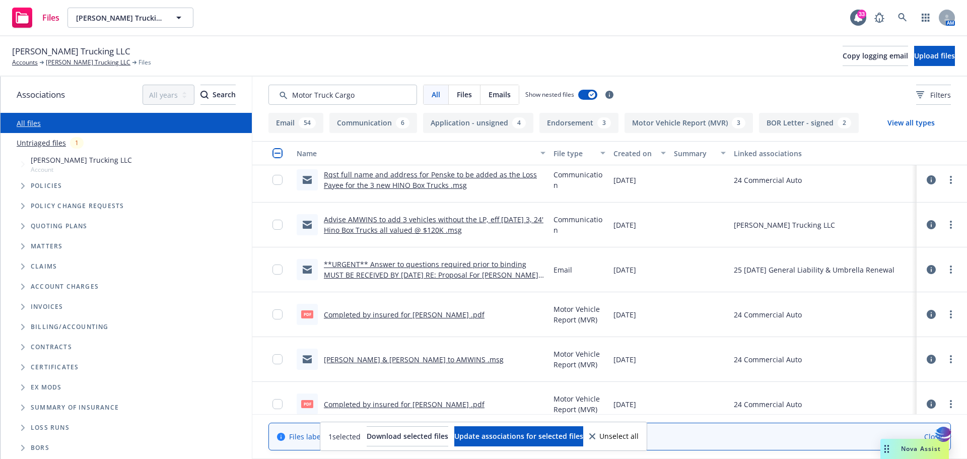
scroll to position [3390, 0]
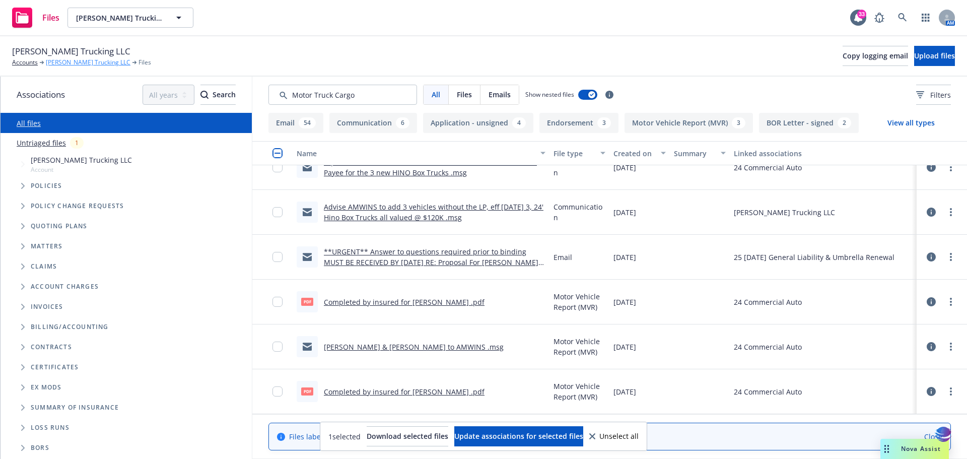
click at [65, 64] on link "[PERSON_NAME] Trucking LLC" at bounding box center [88, 62] width 85 height 9
